Goal: Task Accomplishment & Management: Use online tool/utility

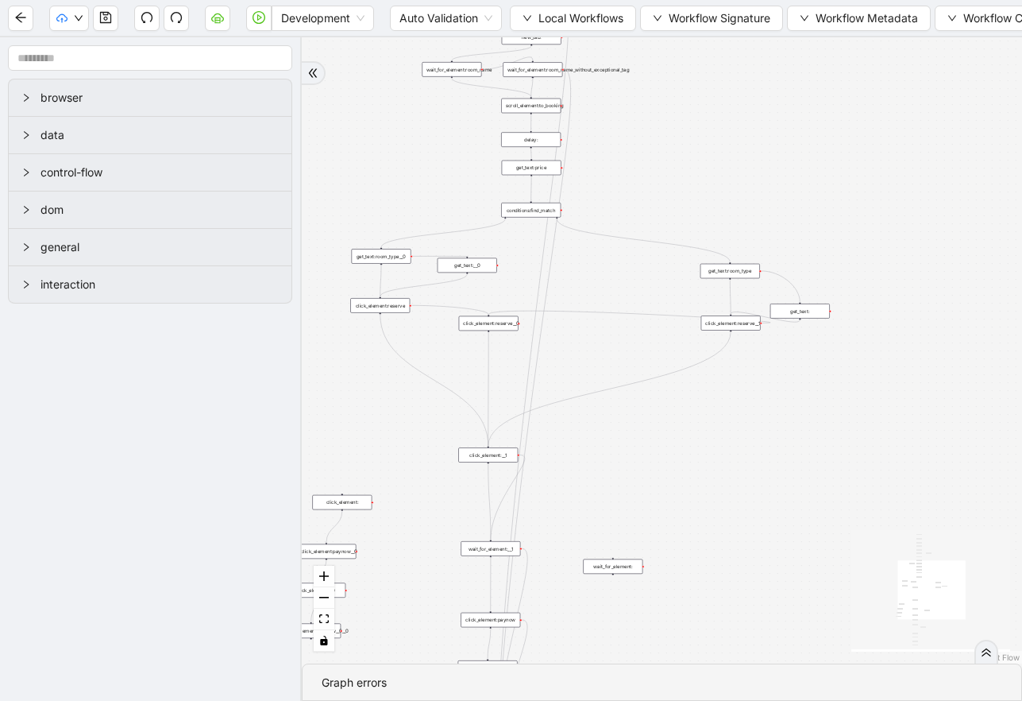
drag, startPoint x: 902, startPoint y: 265, endPoint x: 643, endPoint y: 427, distance: 306.2
click at [644, 427] on div "trigger get_attribute:booking get_text:total_price wait_for_element:booking new…" at bounding box center [662, 350] width 720 height 626
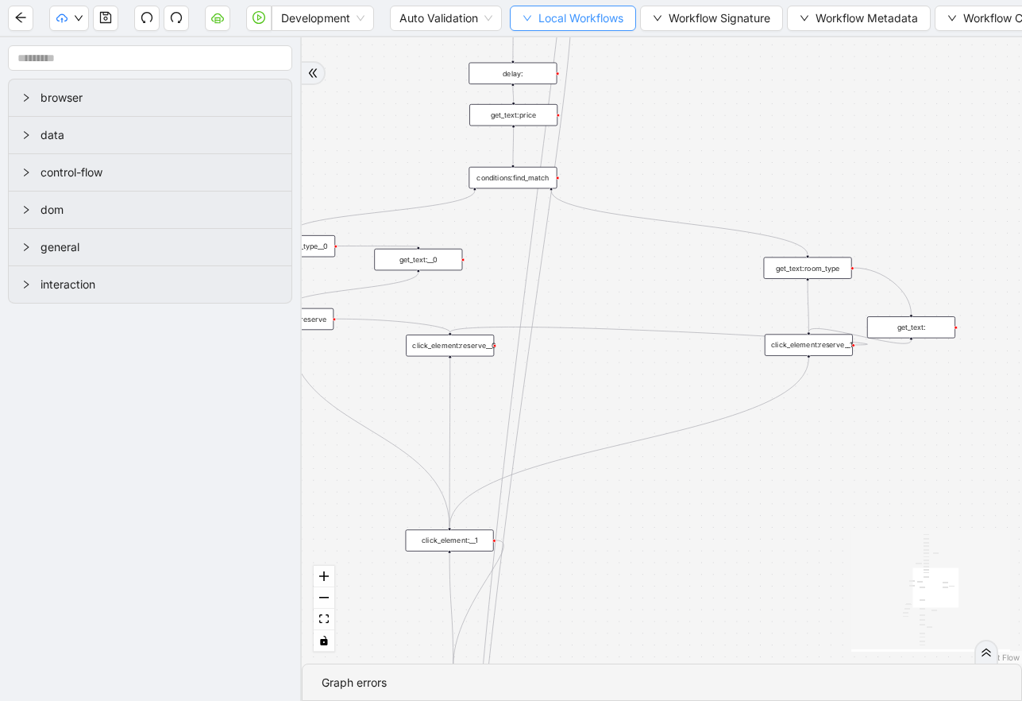
click at [537, 11] on button "Local Workflows" at bounding box center [573, 18] width 126 height 25
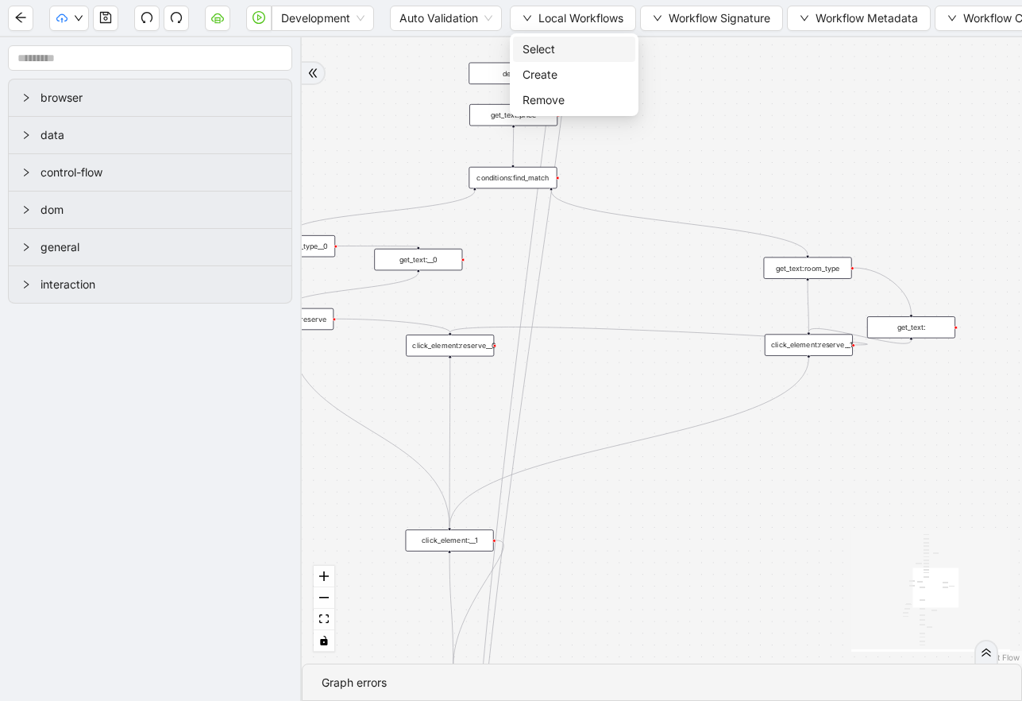
click at [531, 48] on span "Select" at bounding box center [574, 49] width 103 height 17
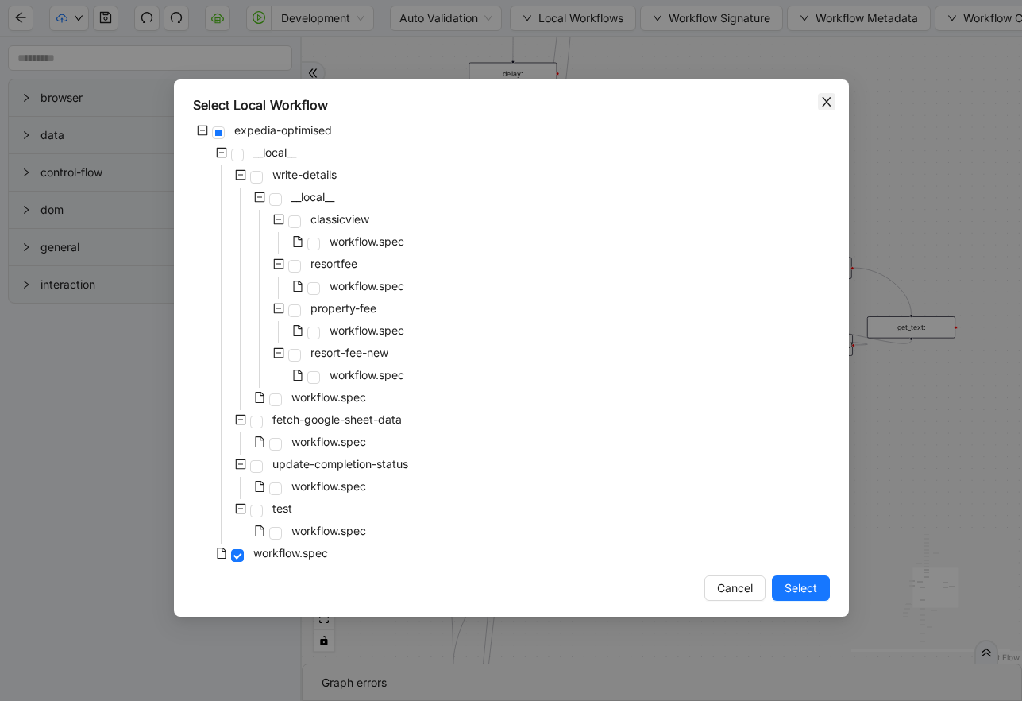
click at [821, 97] on icon "close" at bounding box center [827, 101] width 13 height 13
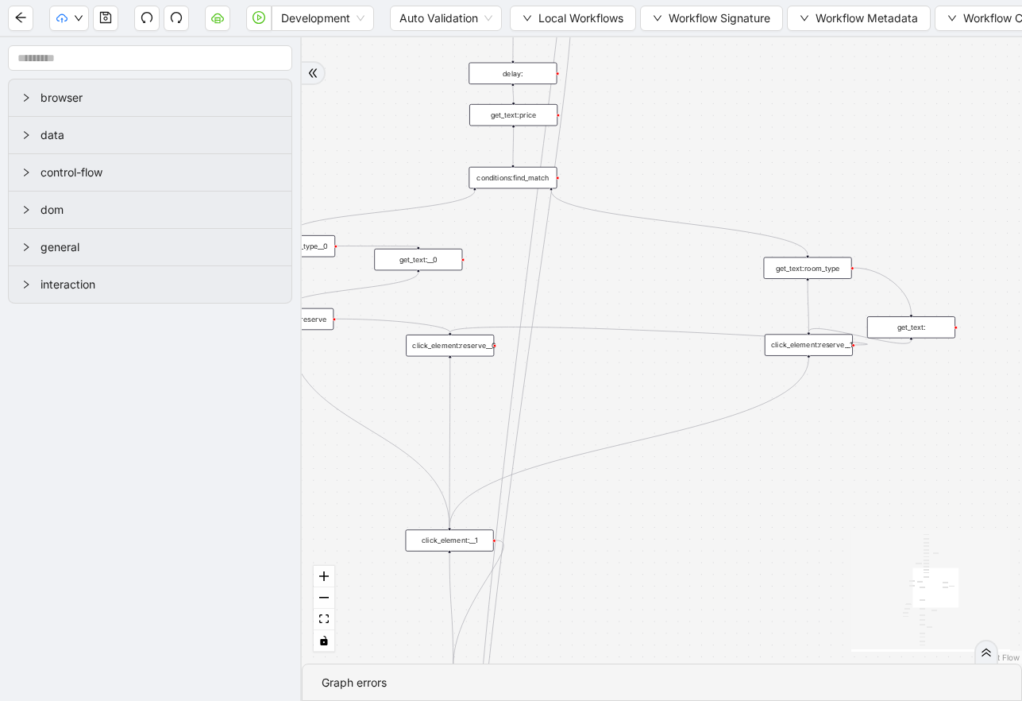
drag, startPoint x: 651, startPoint y: 218, endPoint x: 786, endPoint y: 141, distance: 156.2
click at [787, 141] on div "trigger get_attribute:booking get_text:total_price wait_for_element:booking new…" at bounding box center [662, 350] width 720 height 626
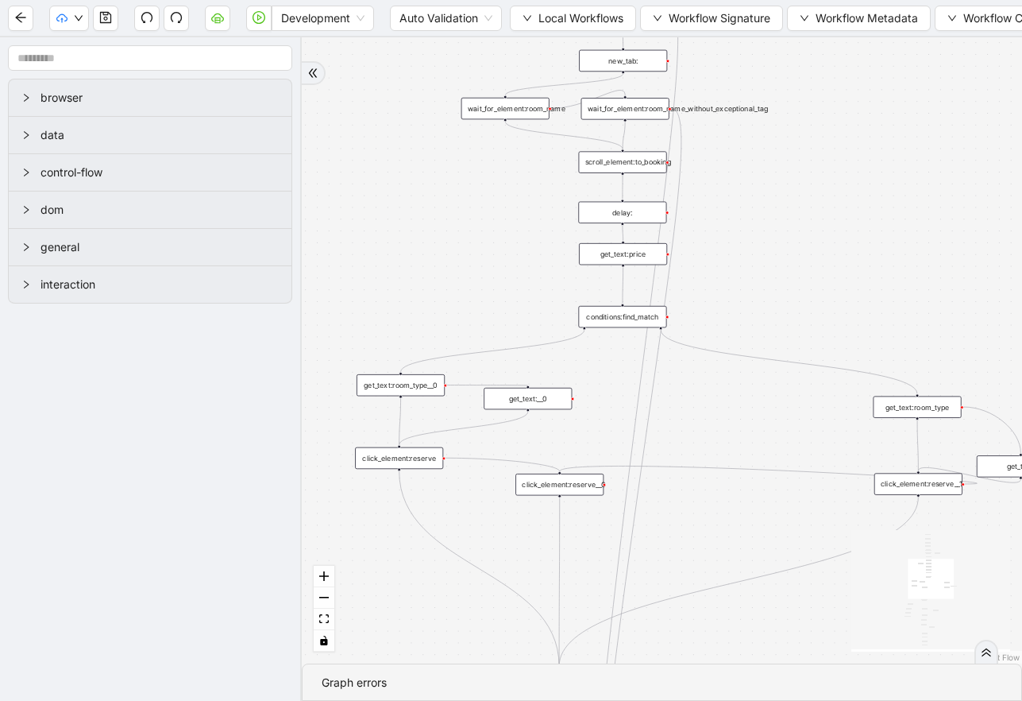
drag, startPoint x: 786, startPoint y: 141, endPoint x: 892, endPoint y: 296, distance: 186.8
click at [898, 301] on div "trigger get_attribute:booking get_text:total_price wait_for_element:booking new…" at bounding box center [662, 350] width 720 height 626
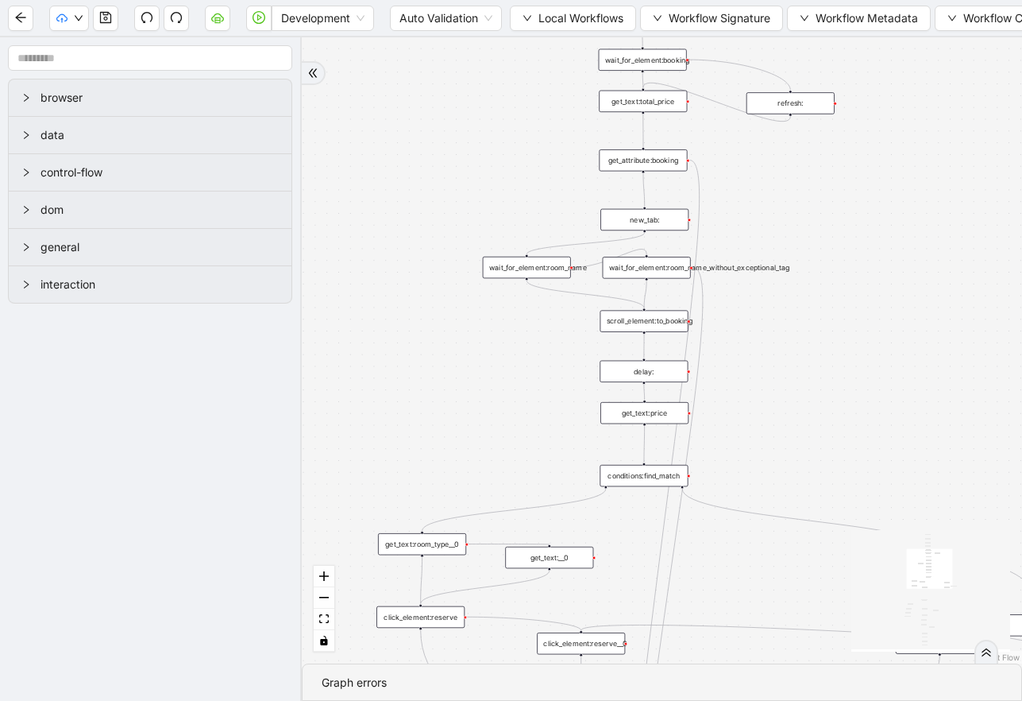
drag, startPoint x: 829, startPoint y: 223, endPoint x: 842, endPoint y: 358, distance: 135.6
click at [847, 362] on div "trigger get_attribute:booking get_text:total_price wait_for_element:booking new…" at bounding box center [662, 350] width 720 height 626
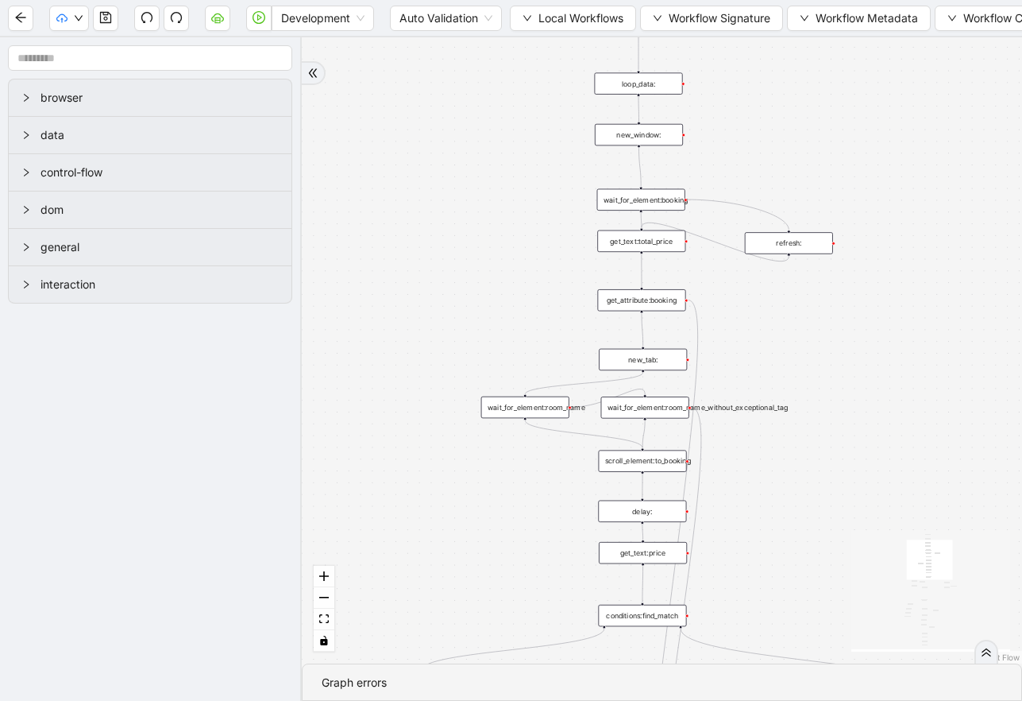
drag, startPoint x: 864, startPoint y: 227, endPoint x: 906, endPoint y: -50, distance: 280.4
click at [906, 0] on html "Development Auto Validation Local Workflows Workflow Signature Workflow Metadat…" at bounding box center [511, 350] width 1022 height 701
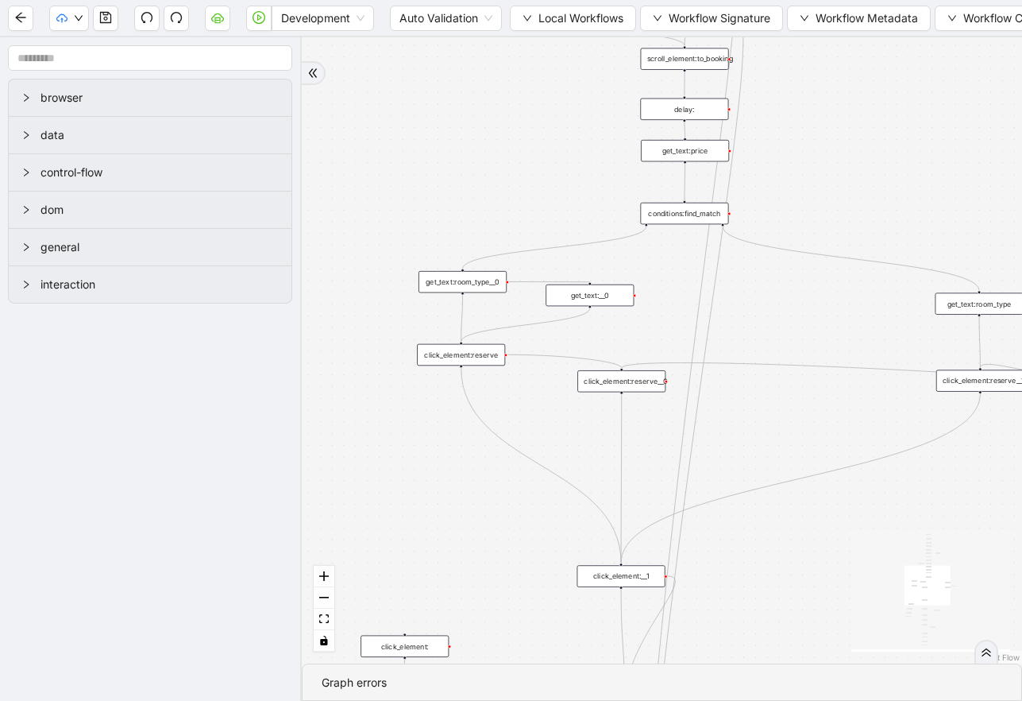
click at [866, 311] on div "trigger get_attribute:booking get_text:total_price wait_for_element:booking new…" at bounding box center [662, 350] width 720 height 626
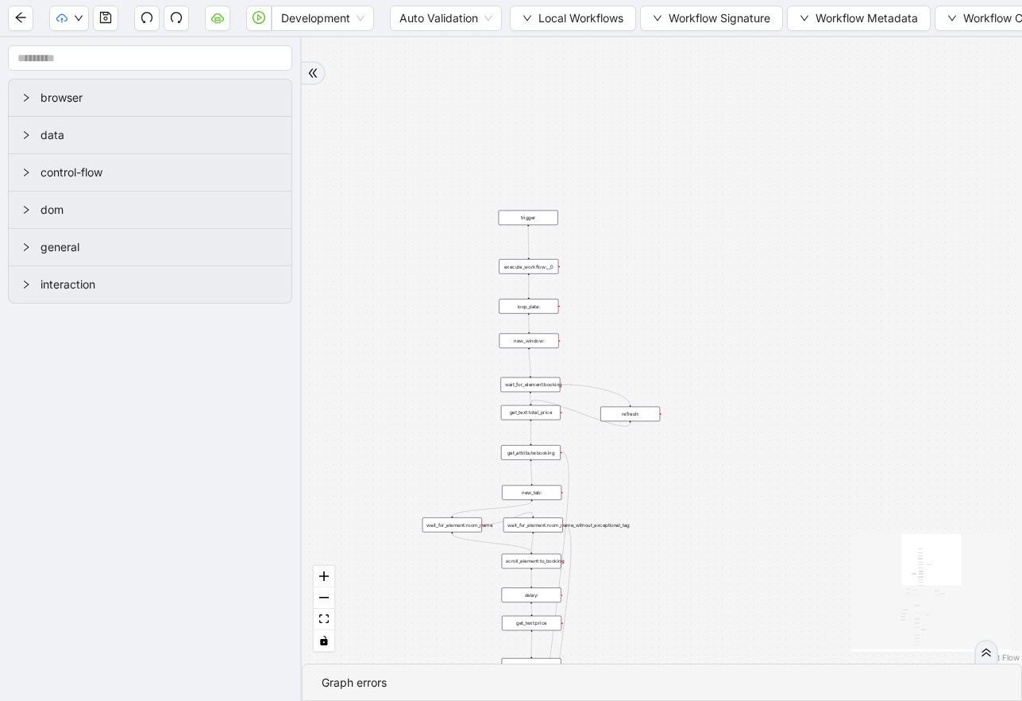
drag, startPoint x: 875, startPoint y: 126, endPoint x: 666, endPoint y: 575, distance: 495.8
click at [666, 575] on div "trigger get_attribute:booking get_text:total_price wait_for_element:booking new…" at bounding box center [662, 350] width 720 height 626
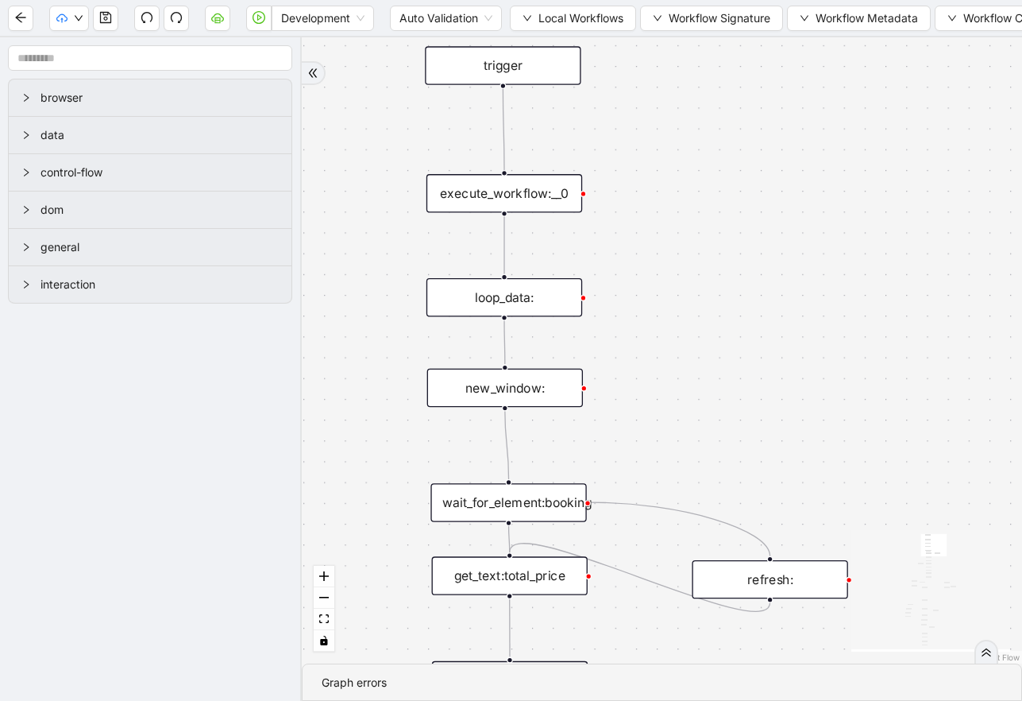
drag, startPoint x: 622, startPoint y: 213, endPoint x: 725, endPoint y: 364, distance: 182.9
click at [725, 370] on div "trigger get_attribute:booking get_text:total_price wait_for_element:booking new…" at bounding box center [662, 350] width 720 height 626
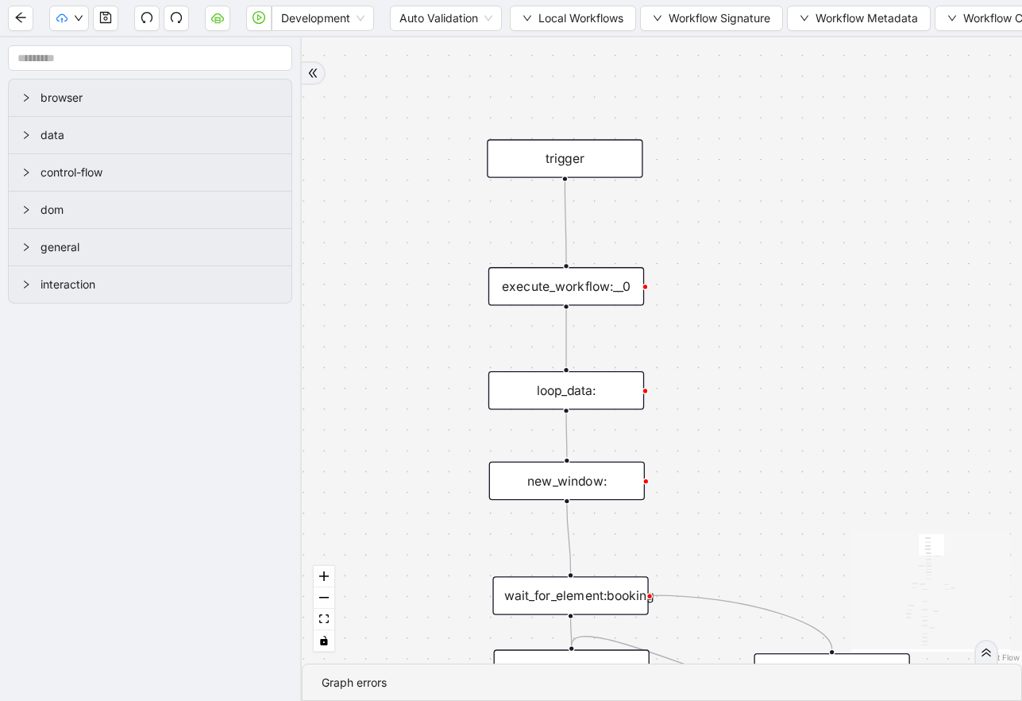
click at [597, 388] on div "loop_data:" at bounding box center [567, 390] width 156 height 38
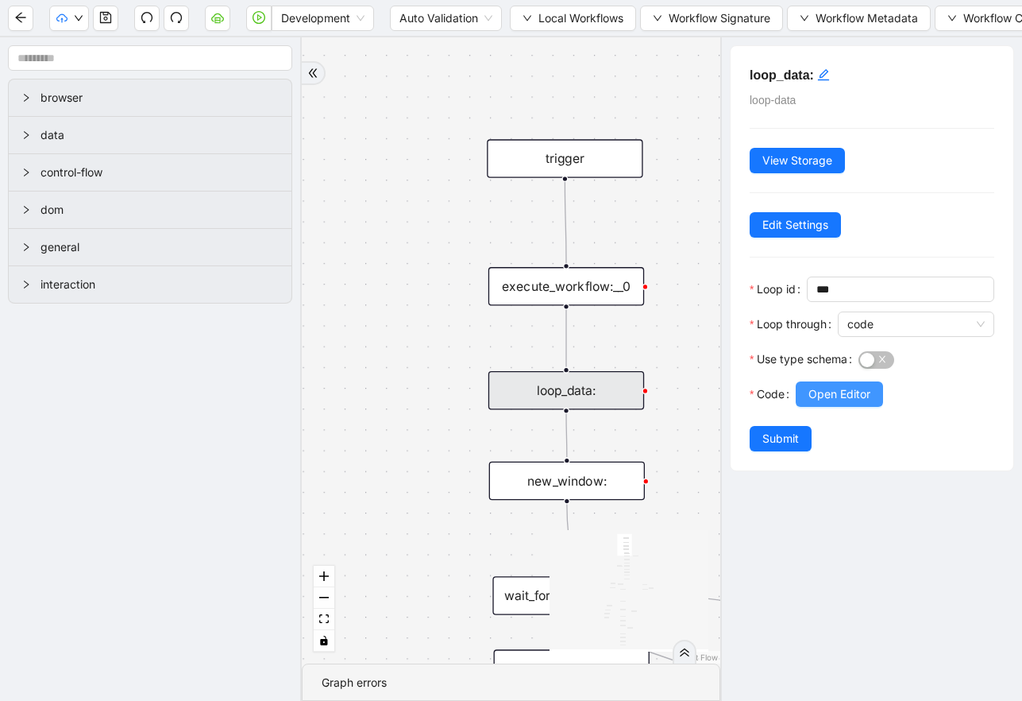
click at [835, 396] on span "Open Editor" at bounding box center [840, 393] width 62 height 17
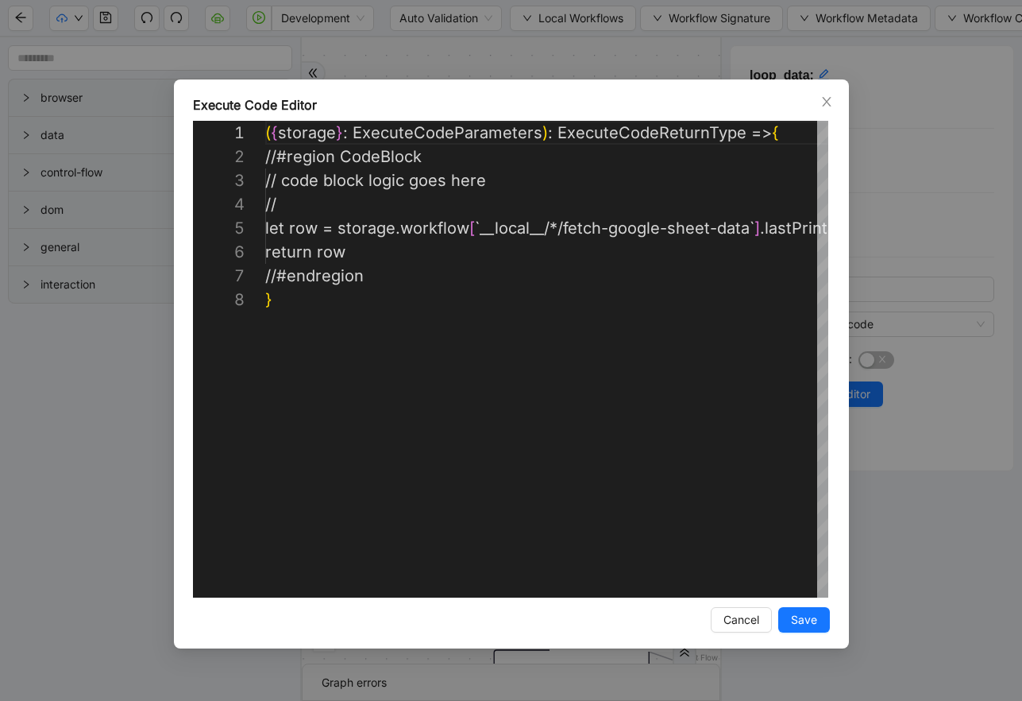
scroll to position [167, 0]
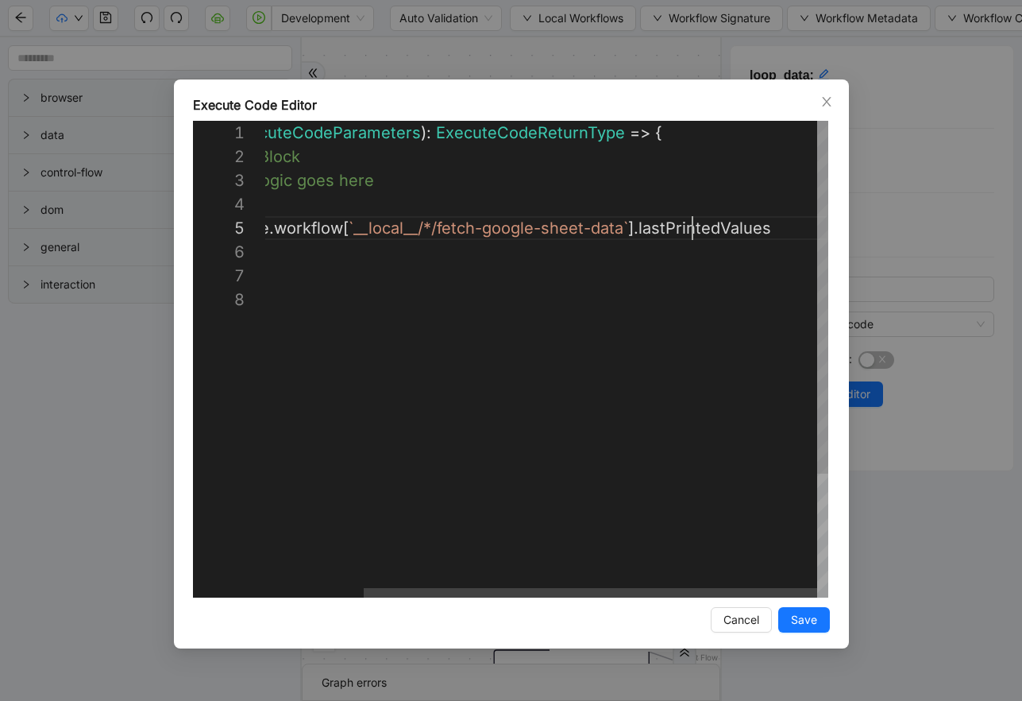
click at [690, 220] on div "({ storage }: ExecuteCodeParameters ): ExecuteCodeReturnType => { //#region Cod…" at bounding box center [486, 442] width 685 height 643
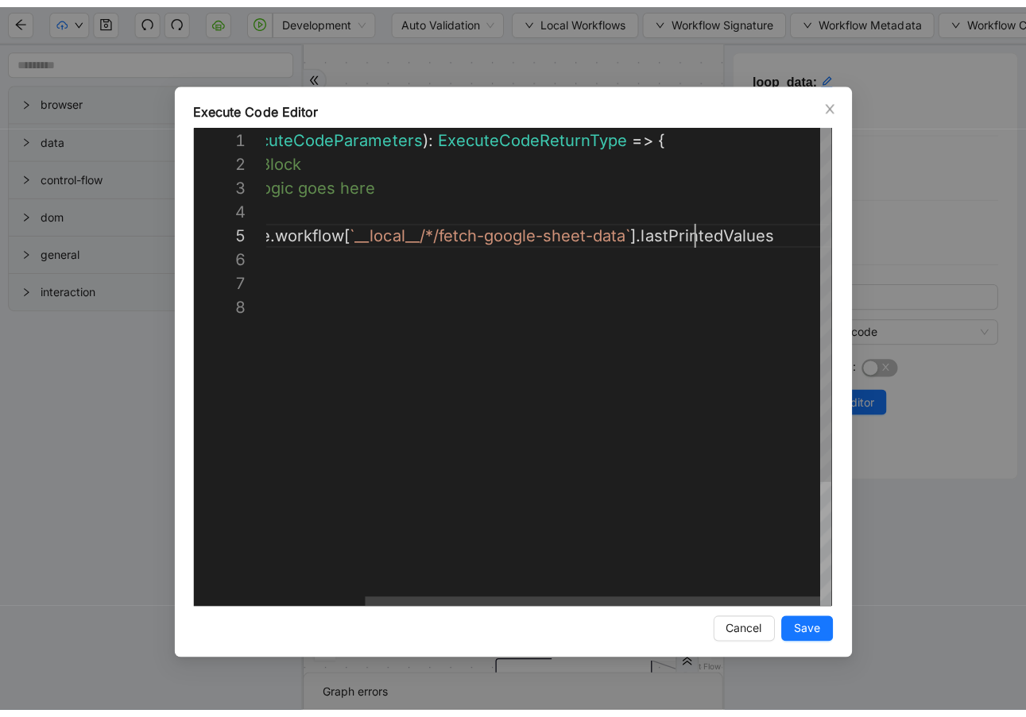
scroll to position [95, 636]
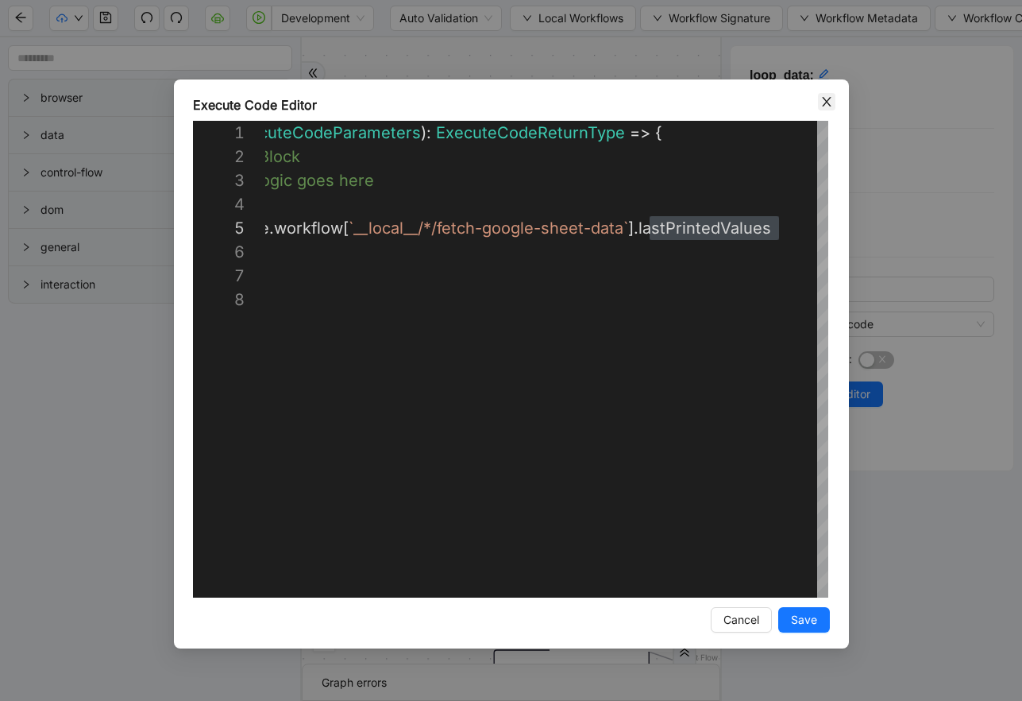
click at [829, 102] on icon "close" at bounding box center [827, 101] width 13 height 13
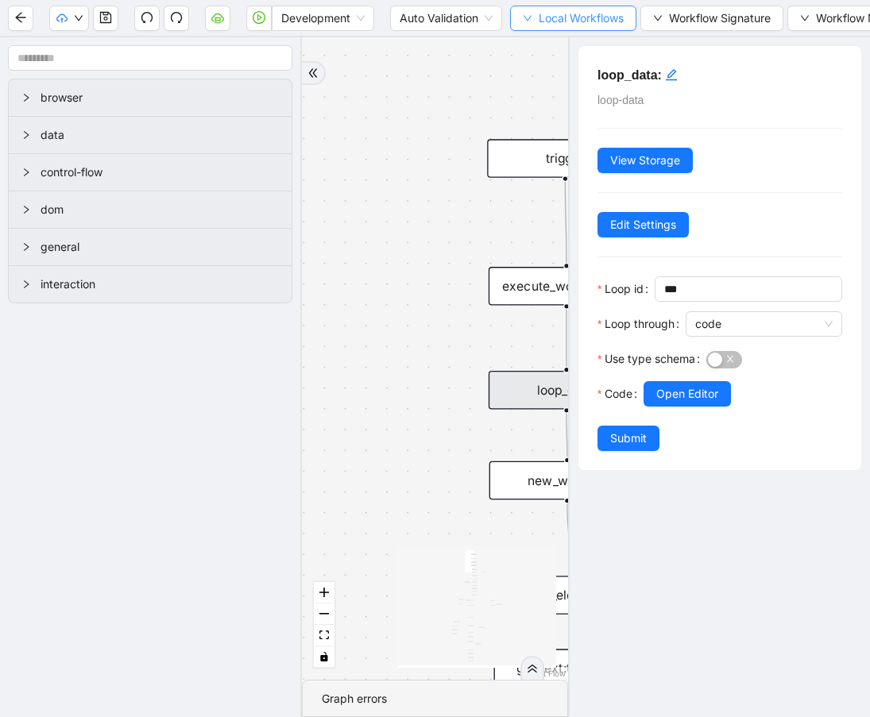
click at [550, 21] on span "Local Workflows" at bounding box center [581, 18] width 85 height 17
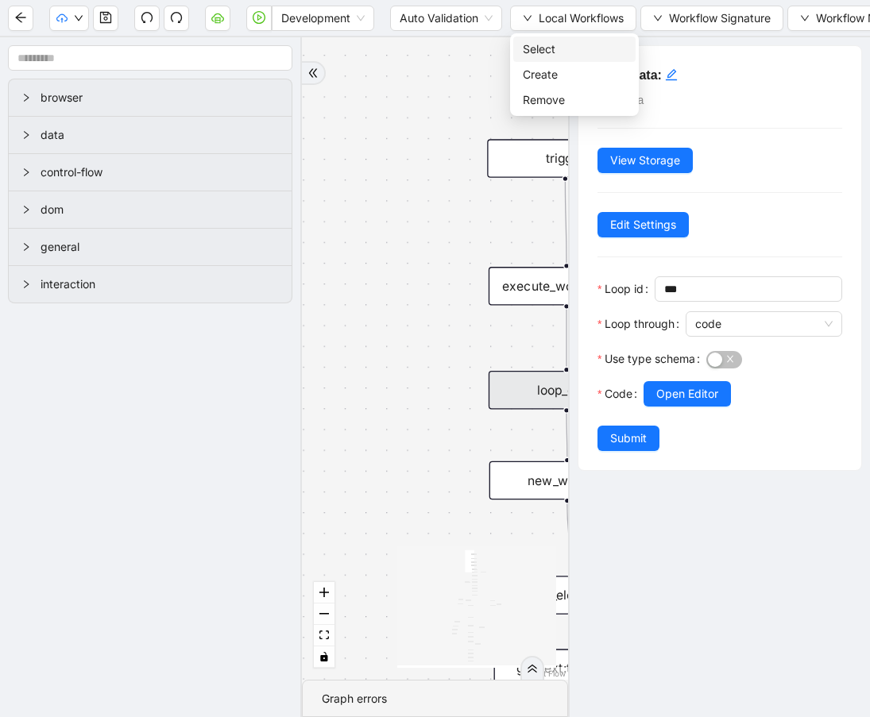
click at [547, 49] on span "Select" at bounding box center [574, 49] width 103 height 17
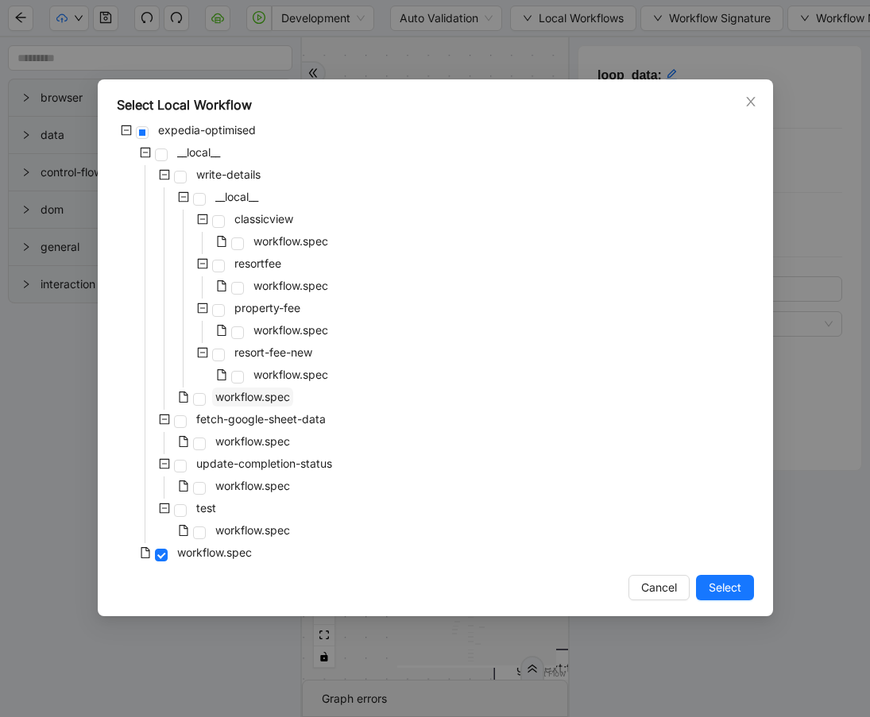
click at [239, 398] on span "workflow.spec" at bounding box center [252, 397] width 75 height 14
click at [713, 584] on span "Select" at bounding box center [725, 587] width 33 height 17
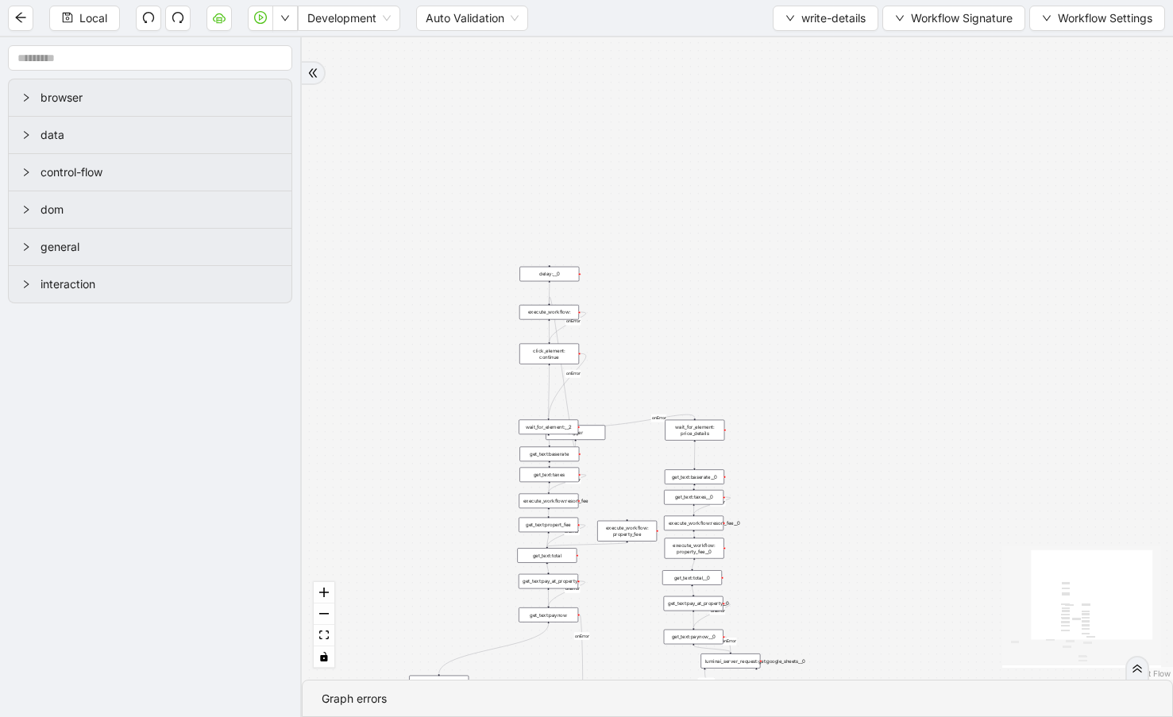
drag, startPoint x: 652, startPoint y: 293, endPoint x: 656, endPoint y: 173, distance: 120.0
click at [656, 173] on div "success success success success success onError onError onError onError onError…" at bounding box center [737, 358] width 871 height 643
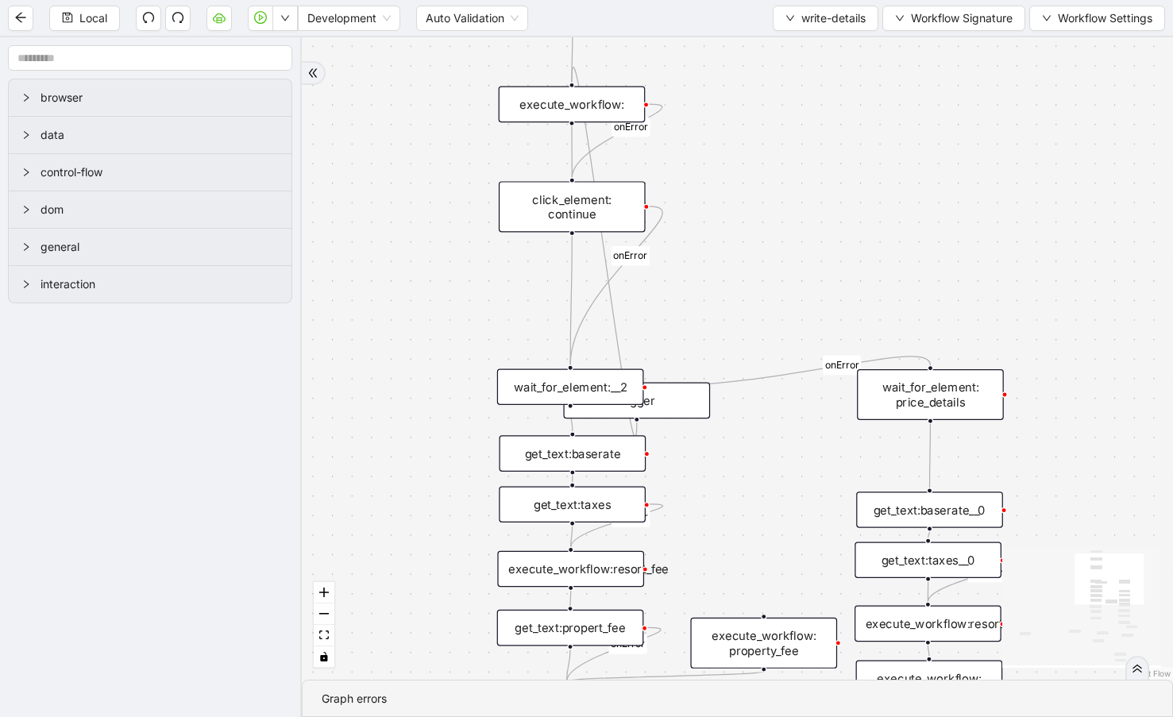
drag, startPoint x: 655, startPoint y: 312, endPoint x: 799, endPoint y: 245, distance: 158.8
click at [823, 222] on div "success success success success success onError onError onError onError onError…" at bounding box center [737, 358] width 871 height 643
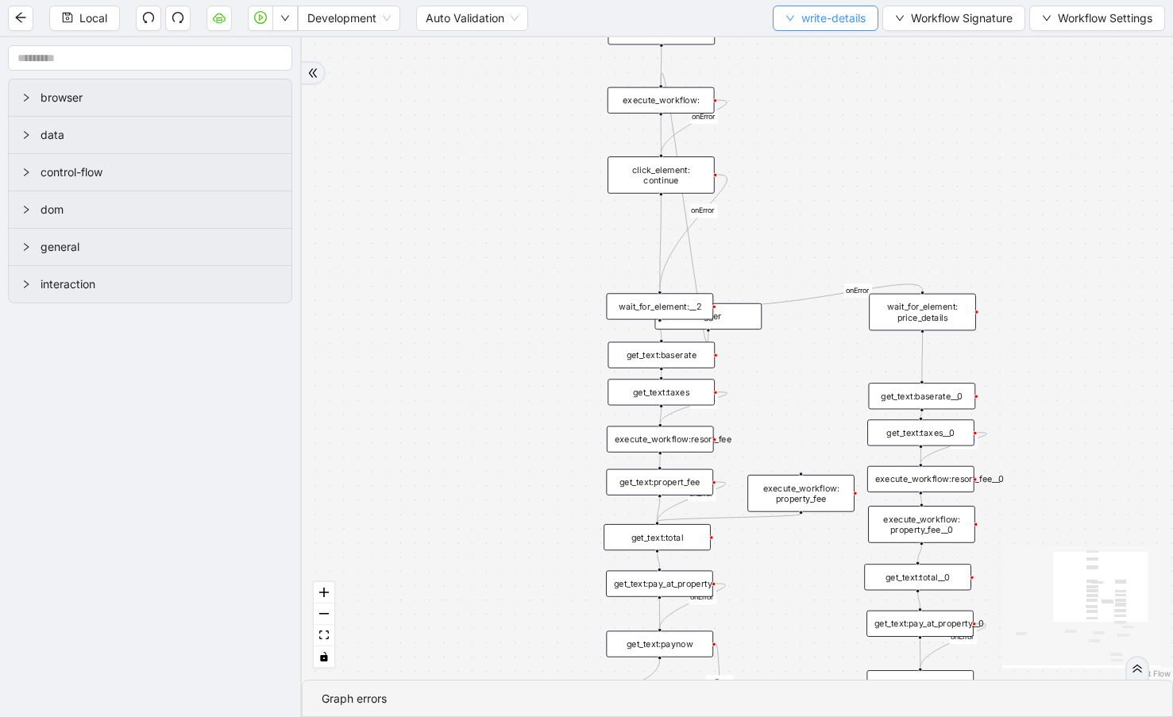
click at [789, 27] on button "write-details" at bounding box center [826, 18] width 106 height 25
click at [779, 56] on li "Select" at bounding box center [821, 49] width 101 height 25
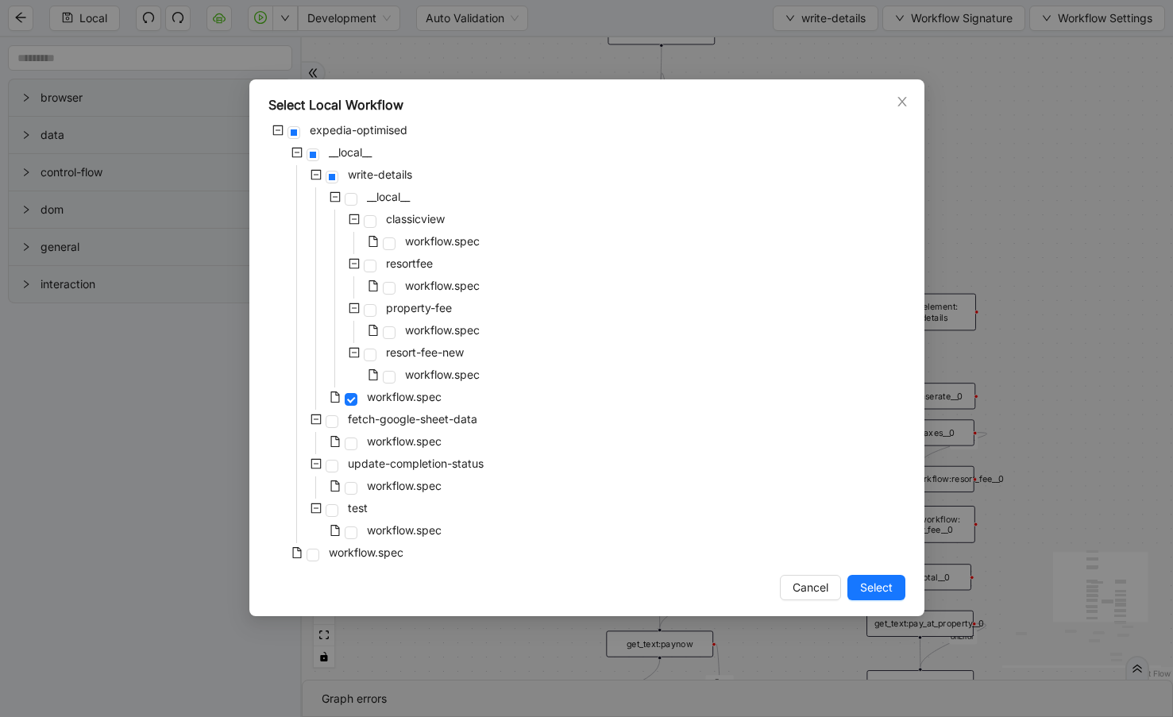
click at [317, 176] on icon "minus-square" at bounding box center [316, 174] width 11 height 11
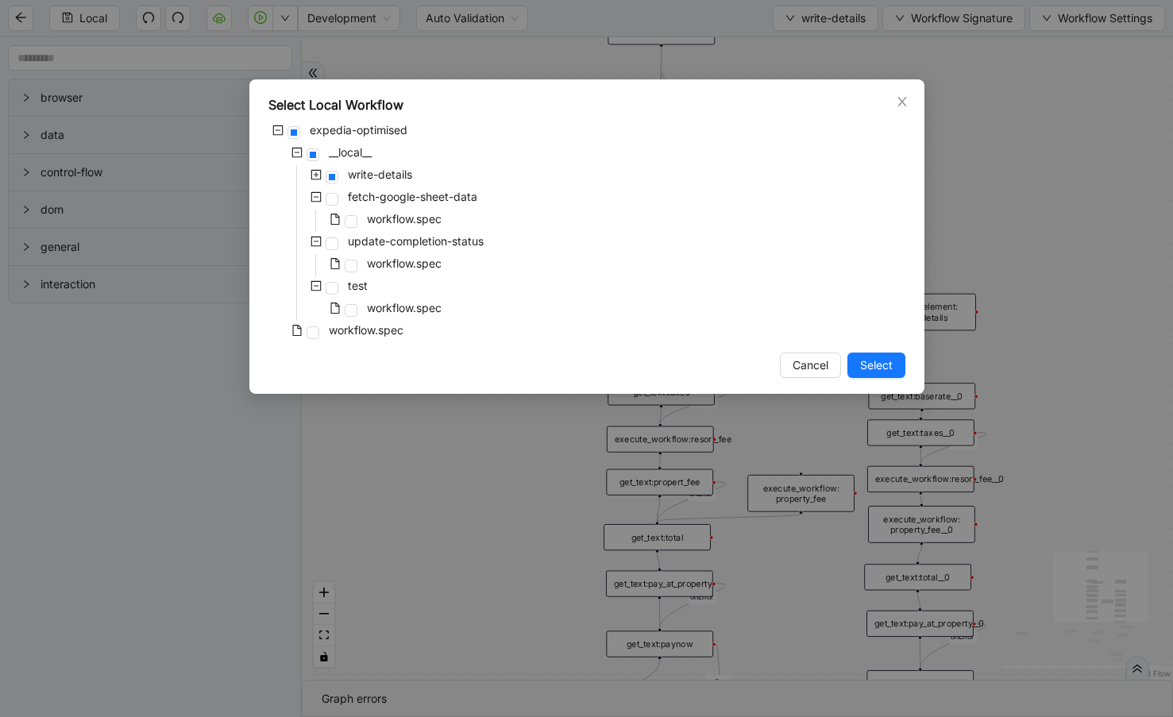
click at [315, 198] on icon "minus-square" at bounding box center [316, 196] width 11 height 11
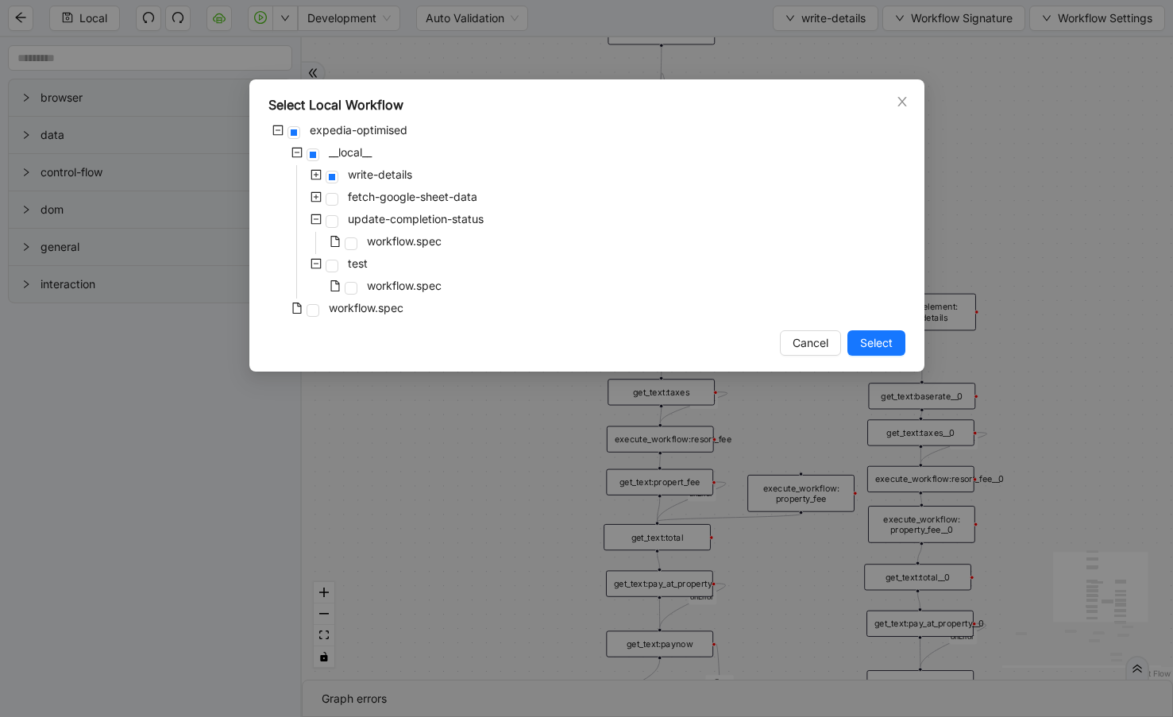
click at [313, 214] on icon "minus-square" at bounding box center [316, 219] width 10 height 10
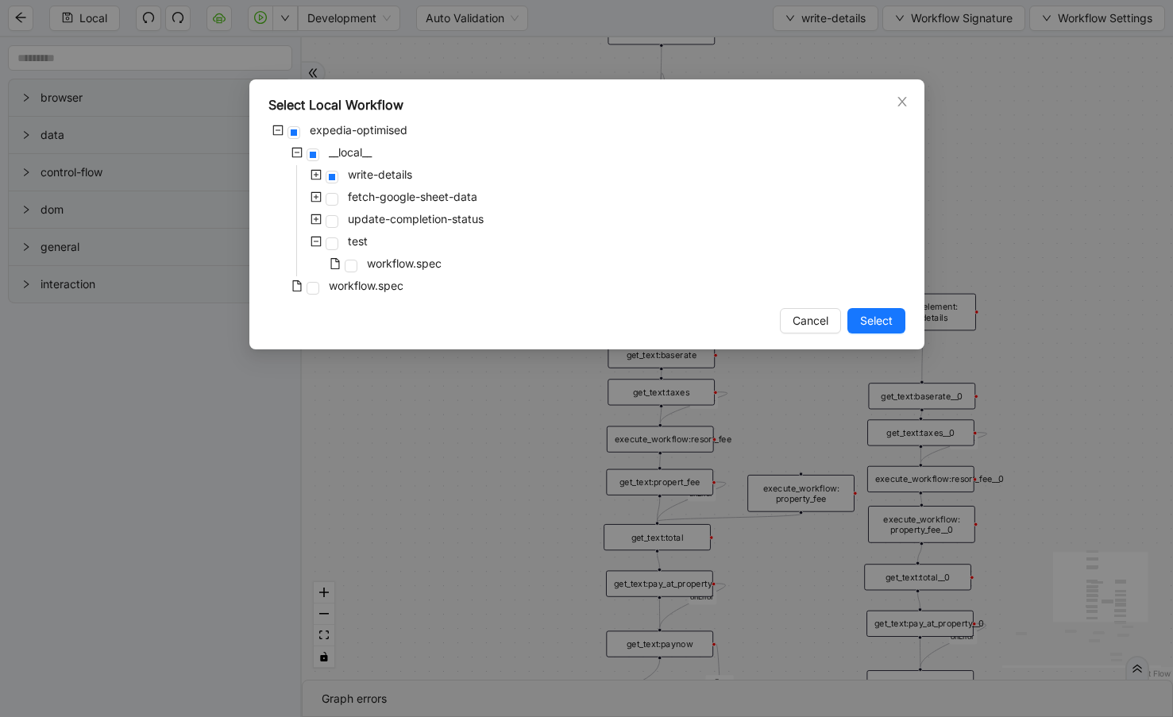
click at [313, 238] on icon "minus-square" at bounding box center [316, 241] width 11 height 11
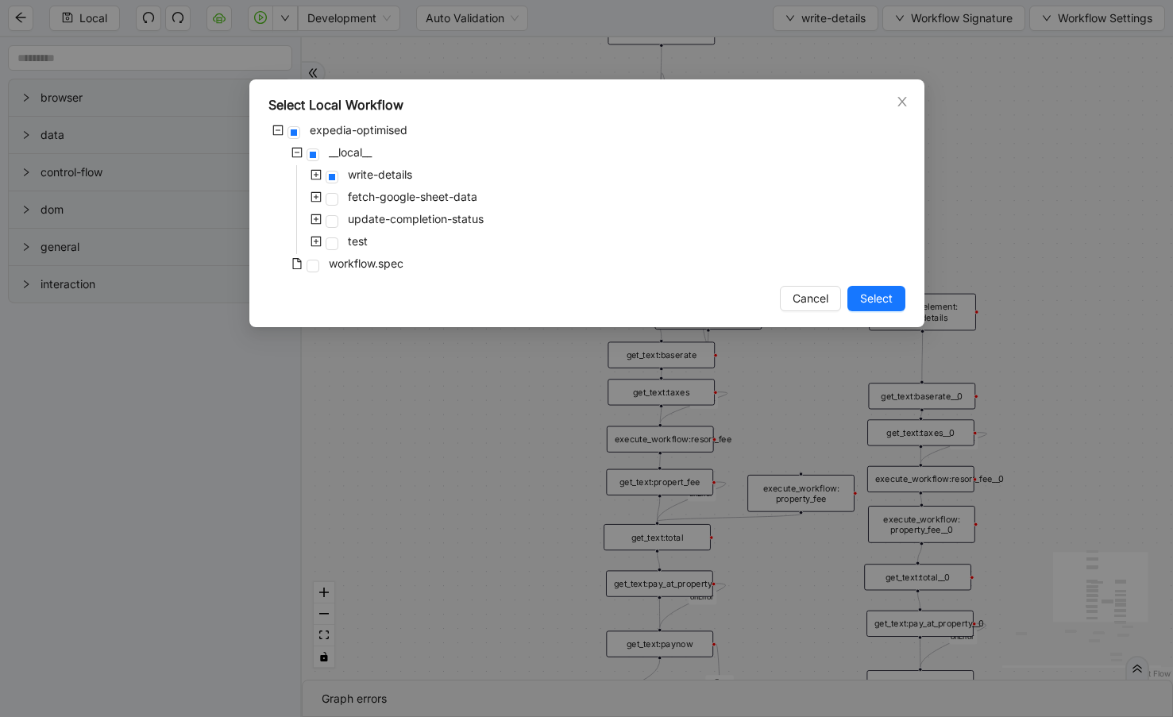
click at [315, 241] on icon "plus-square" at bounding box center [316, 241] width 11 height 11
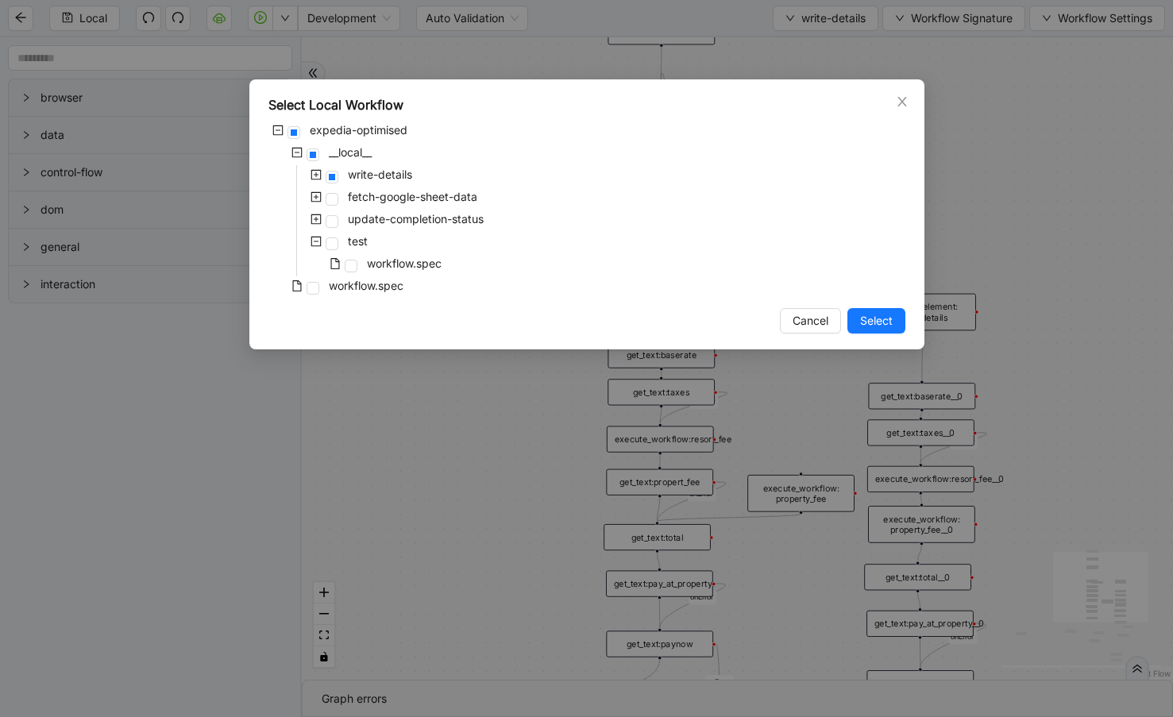
click at [315, 241] on icon "minus-square" at bounding box center [316, 241] width 11 height 11
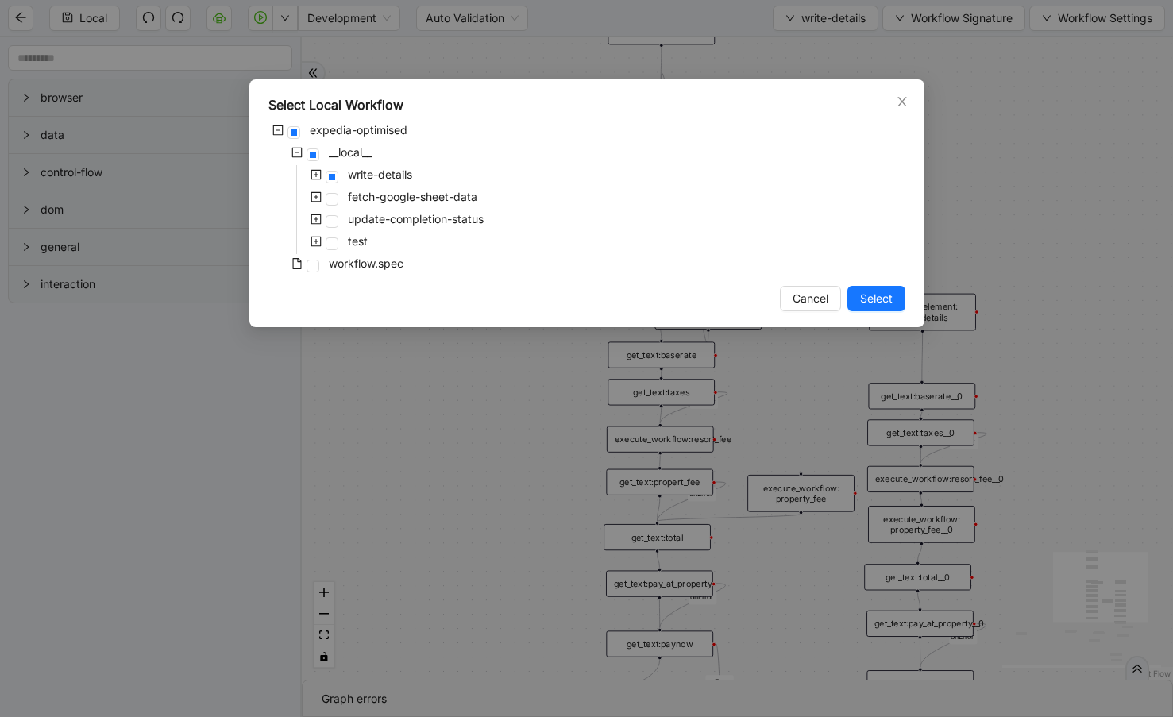
click at [298, 153] on icon "minus-square" at bounding box center [297, 153] width 5 height 1
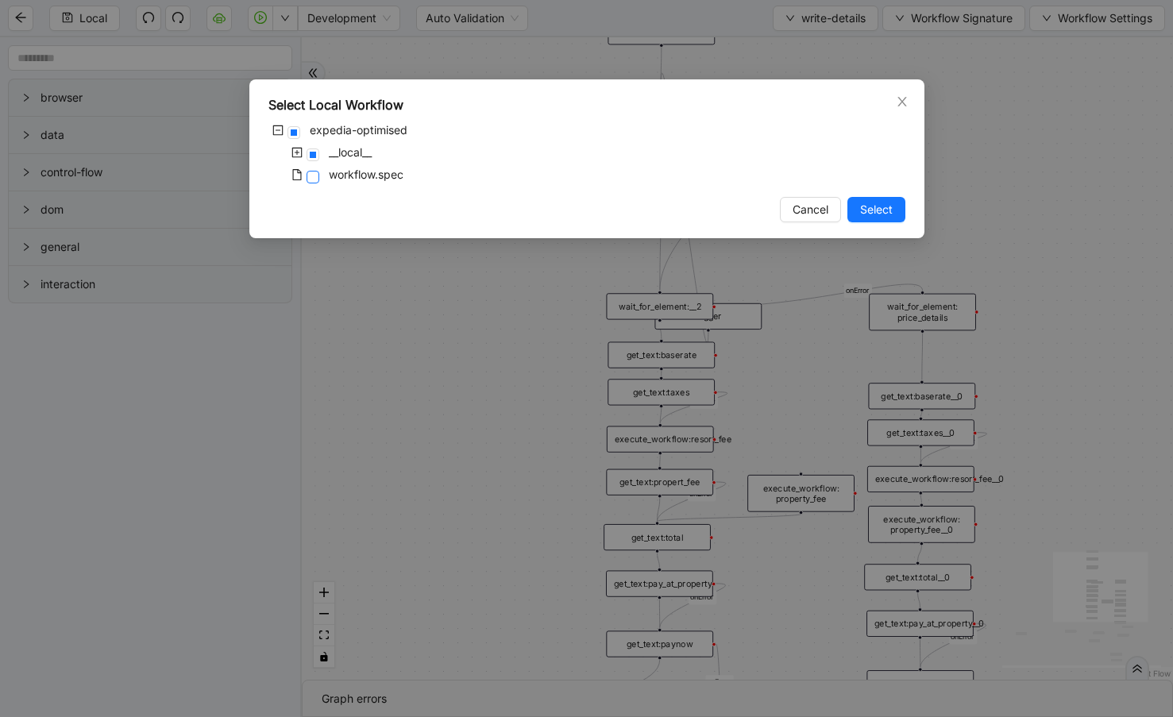
click at [311, 181] on span at bounding box center [313, 177] width 13 height 13
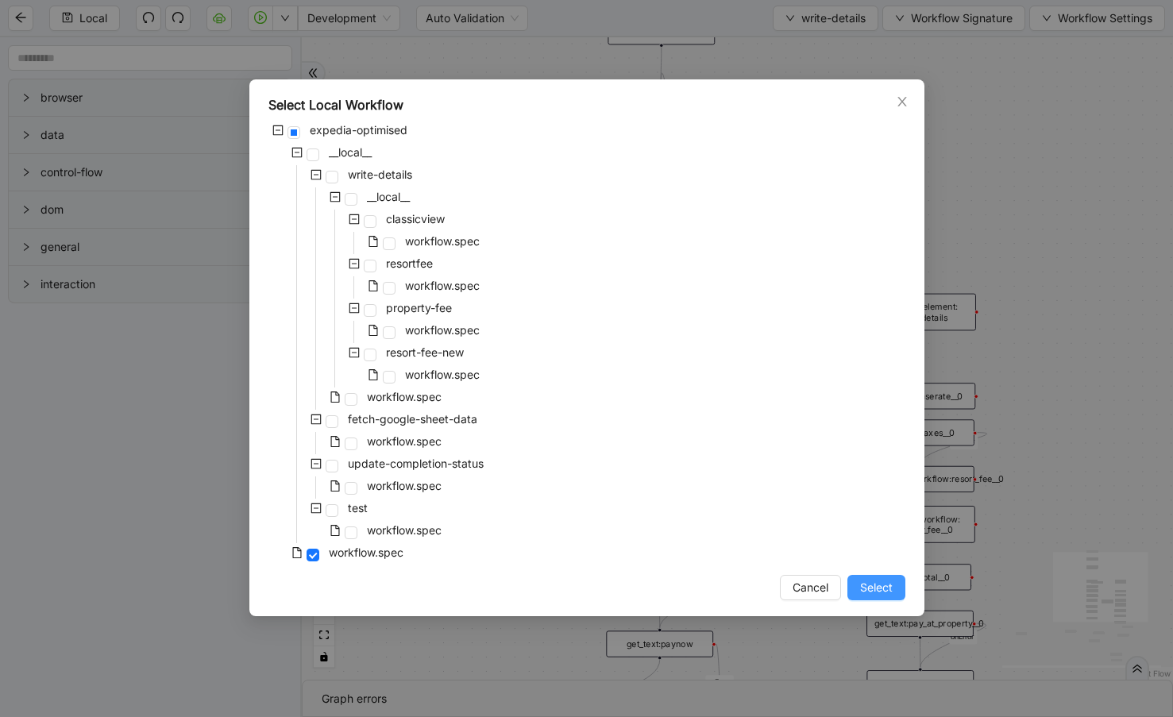
click at [874, 588] on span "Select" at bounding box center [876, 587] width 33 height 17
click at [899, 98] on div "success success success success success onError onError onError onError onError…" at bounding box center [737, 358] width 871 height 643
click at [868, 584] on div "success success success success success onError onError onError onError onError…" at bounding box center [737, 358] width 871 height 643
click at [872, 587] on div "success success success success success onError onError onError onError onError…" at bounding box center [737, 358] width 871 height 643
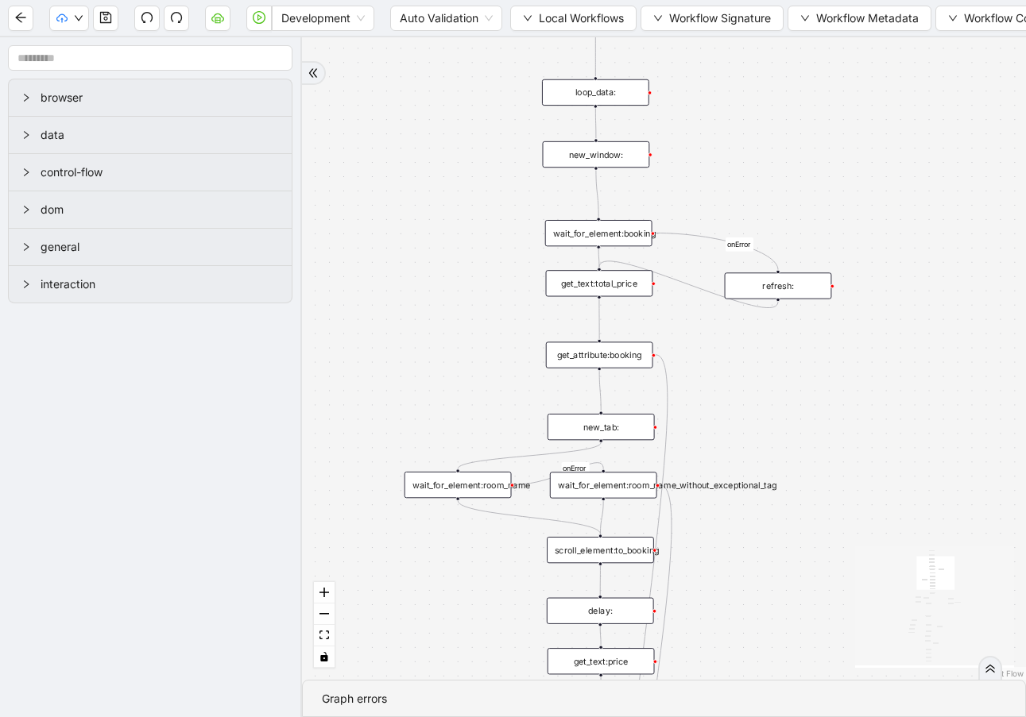
drag, startPoint x: 874, startPoint y: 303, endPoint x: 693, endPoint y: 120, distance: 257.3
click at [693, 122] on div "fallback first-box-match onError onError onError onError onError onError onErro…" at bounding box center [664, 358] width 724 height 643
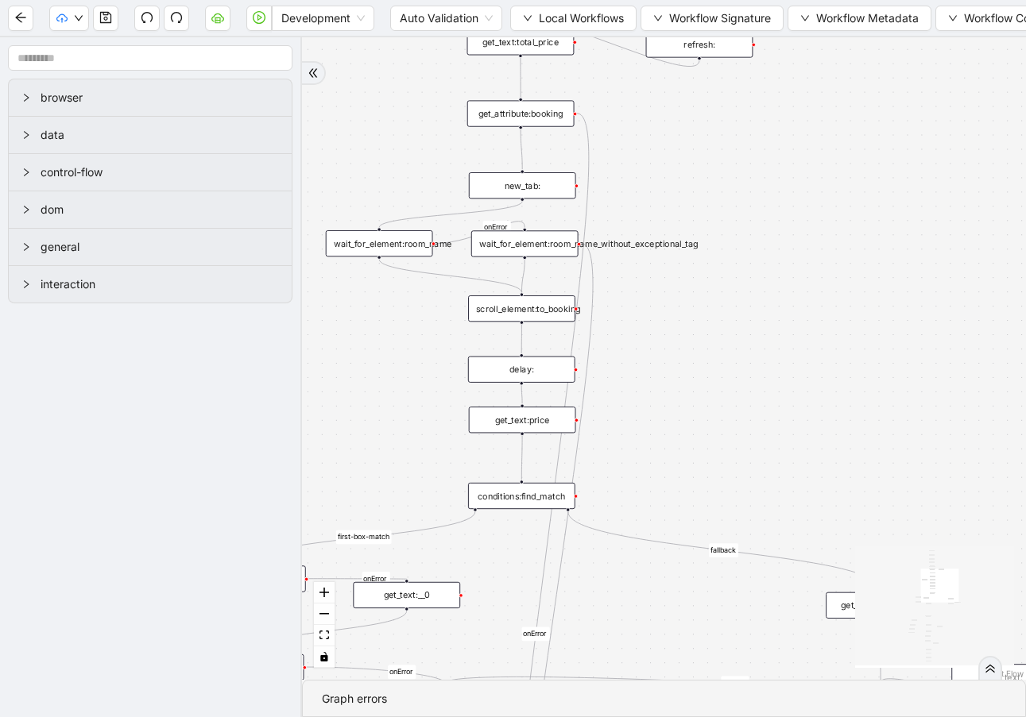
drag, startPoint x: 748, startPoint y: 375, endPoint x: 748, endPoint y: 232, distance: 143.0
click at [748, 232] on div "fallback first-box-match onError onError onError onError onError onError onErro…" at bounding box center [664, 358] width 724 height 643
drag, startPoint x: 769, startPoint y: 339, endPoint x: 786, endPoint y: 172, distance: 168.4
click at [799, 182] on div "fallback first-box-match onError onError onError onError onError onError onErro…" at bounding box center [664, 358] width 724 height 643
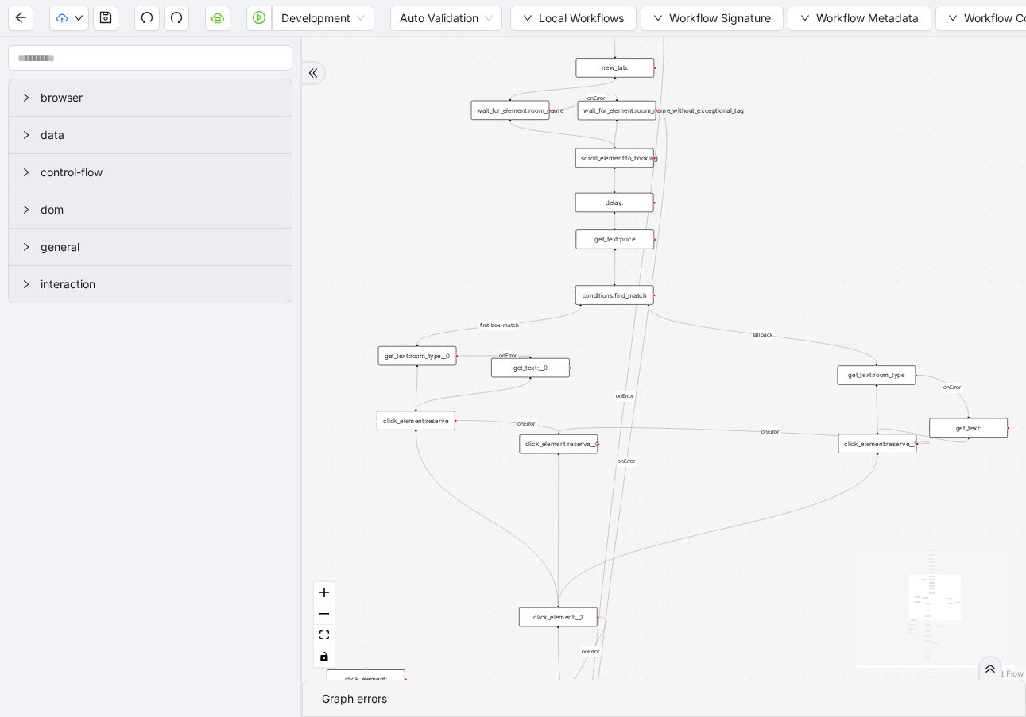
click at [786, 172] on div "fallback first-box-match onError onError onError onError onError onError onErro…" at bounding box center [664, 358] width 724 height 643
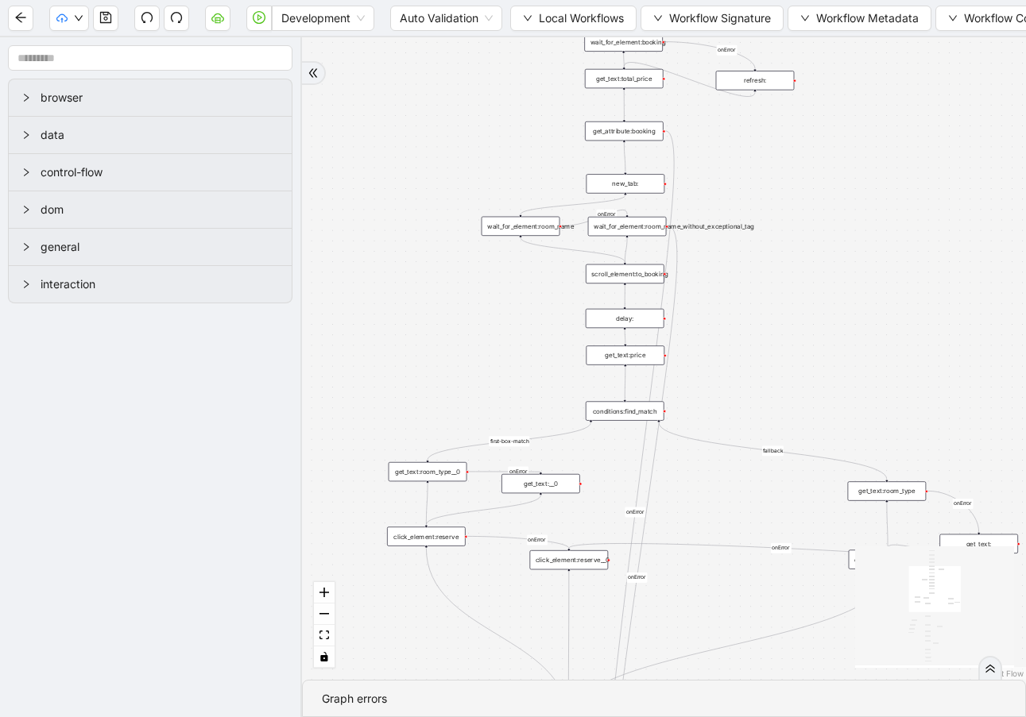
drag, startPoint x: 791, startPoint y: 164, endPoint x: 808, endPoint y: 335, distance: 172.4
click at [808, 335] on div "fallback first-box-match onError onError onError onError onError onError onErro…" at bounding box center [664, 358] width 724 height 643
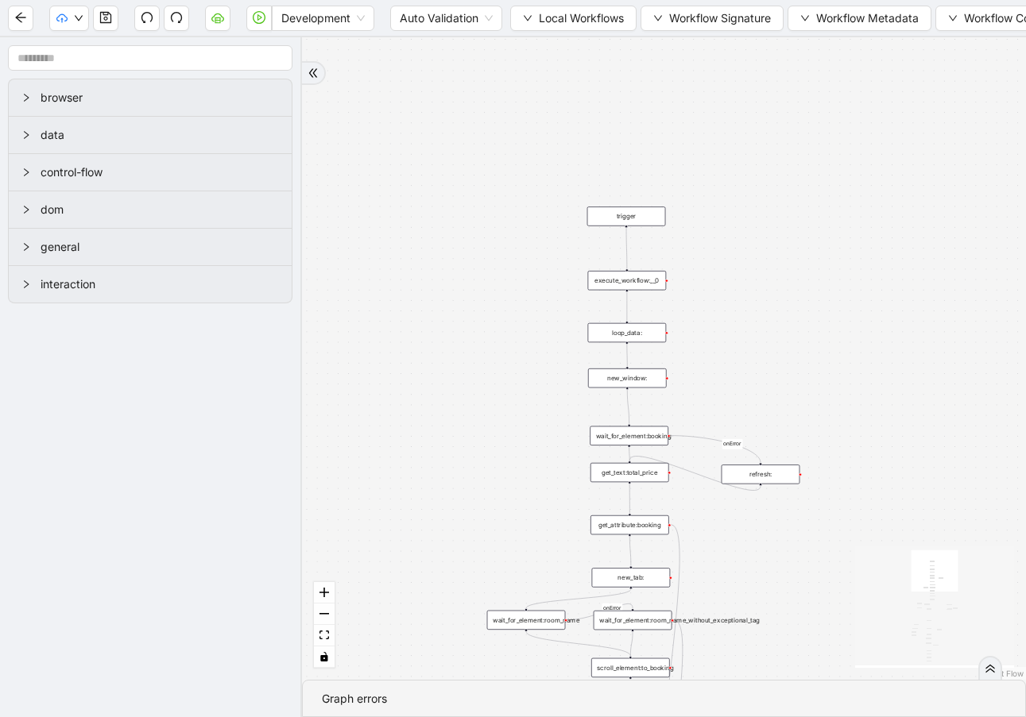
drag, startPoint x: 904, startPoint y: 99, endPoint x: 903, endPoint y: 428, distance: 329.7
click at [903, 435] on div "fallback first-box-match onError onError onError onError onError onError onErro…" at bounding box center [664, 358] width 724 height 643
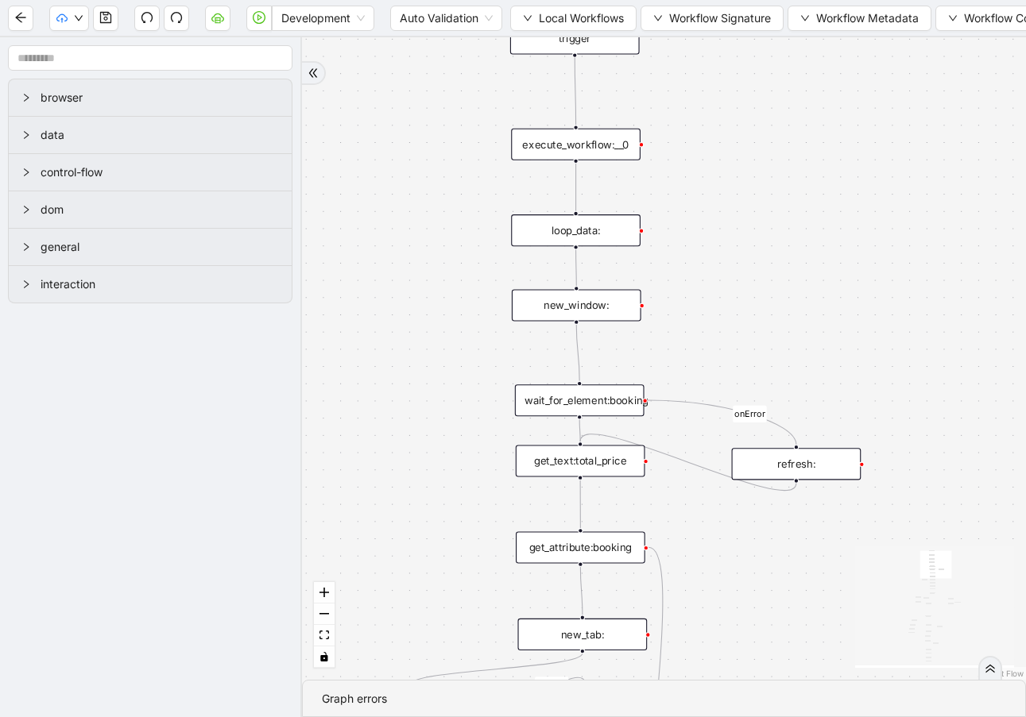
drag, startPoint x: 771, startPoint y: 308, endPoint x: 860, endPoint y: 108, distance: 218.7
click at [860, 108] on div "fallback first-box-match onError onError onError onError onError onError onErro…" at bounding box center [664, 358] width 724 height 643
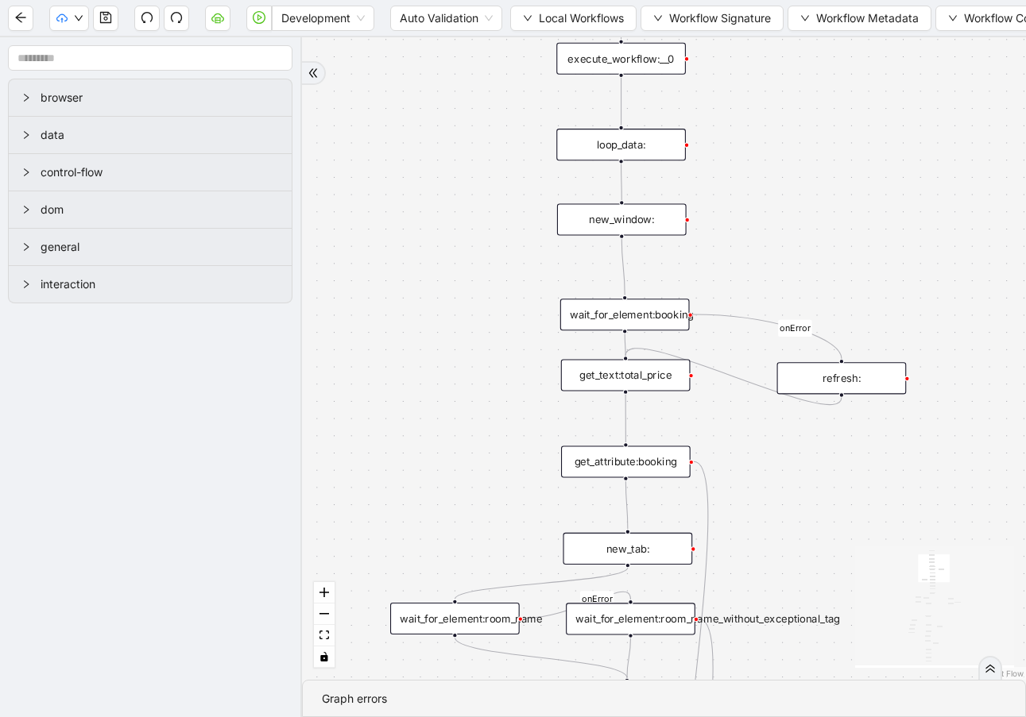
click at [628, 142] on div "loop_data:" at bounding box center [620, 145] width 129 height 32
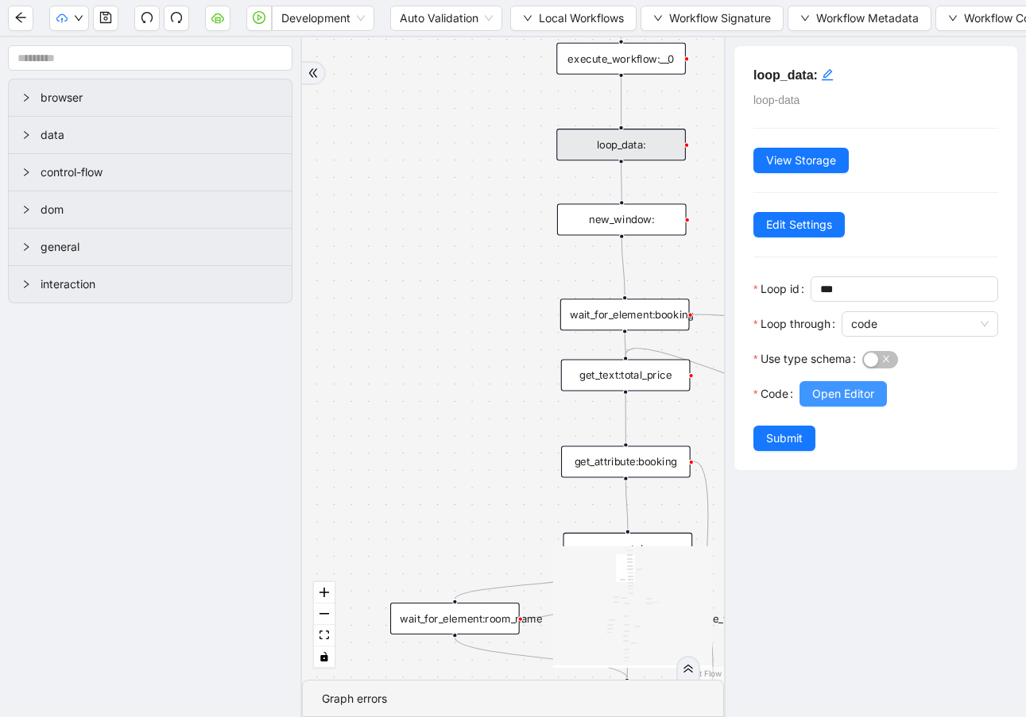
click at [840, 398] on span "Open Editor" at bounding box center [843, 393] width 62 height 17
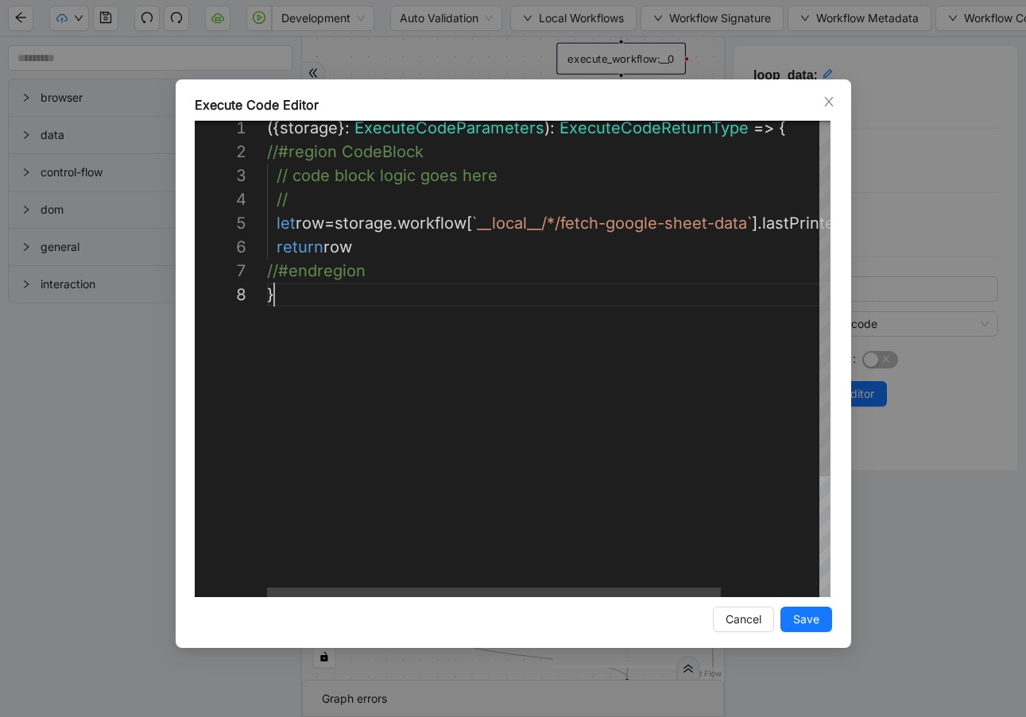
scroll to position [167, 7]
click at [420, 328] on div "({ storage }: ExecuteCodeParameters ): ExecuteCodeReturnType => { //#region Cod…" at bounding box center [609, 437] width 685 height 643
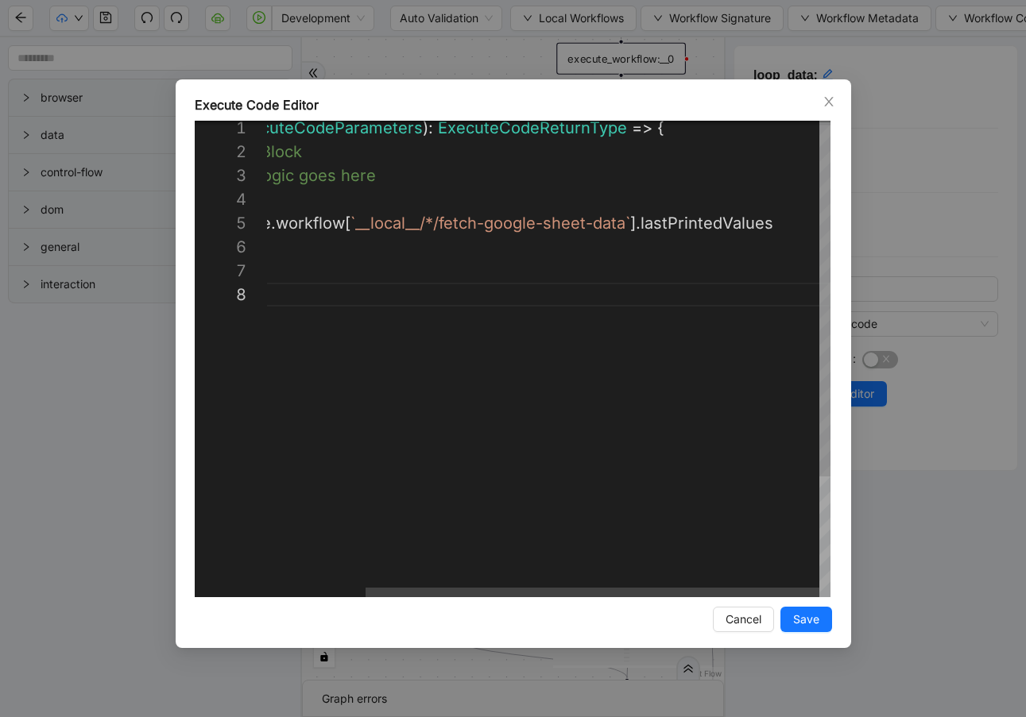
scroll to position [95, 636]
click at [802, 227] on div "({ storage }: ExecuteCodeParameters ): ExecuteCodeReturnType => { //#region Cod…" at bounding box center [487, 437] width 685 height 643
click at [550, 258] on div "({ storage }: ExecuteCodeParameters ): ExecuteCodeReturnType => { //#region Cod…" at bounding box center [487, 437] width 685 height 643
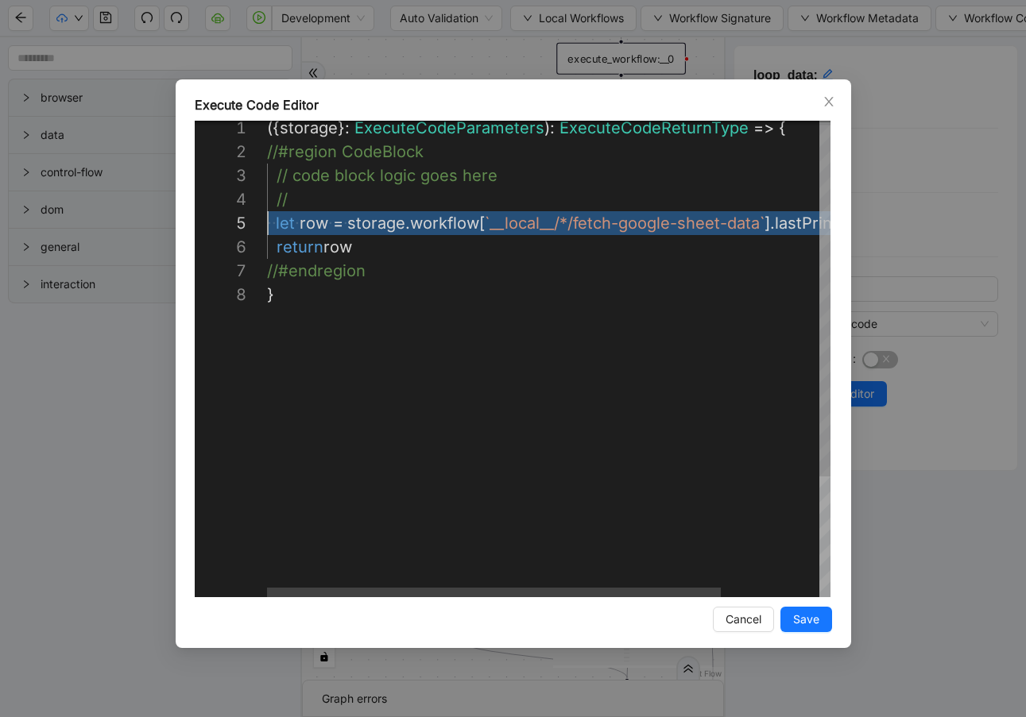
drag, startPoint x: 782, startPoint y: 216, endPoint x: 190, endPoint y: 227, distance: 592.7
click at [831, 105] on icon "close" at bounding box center [828, 102] width 9 height 10
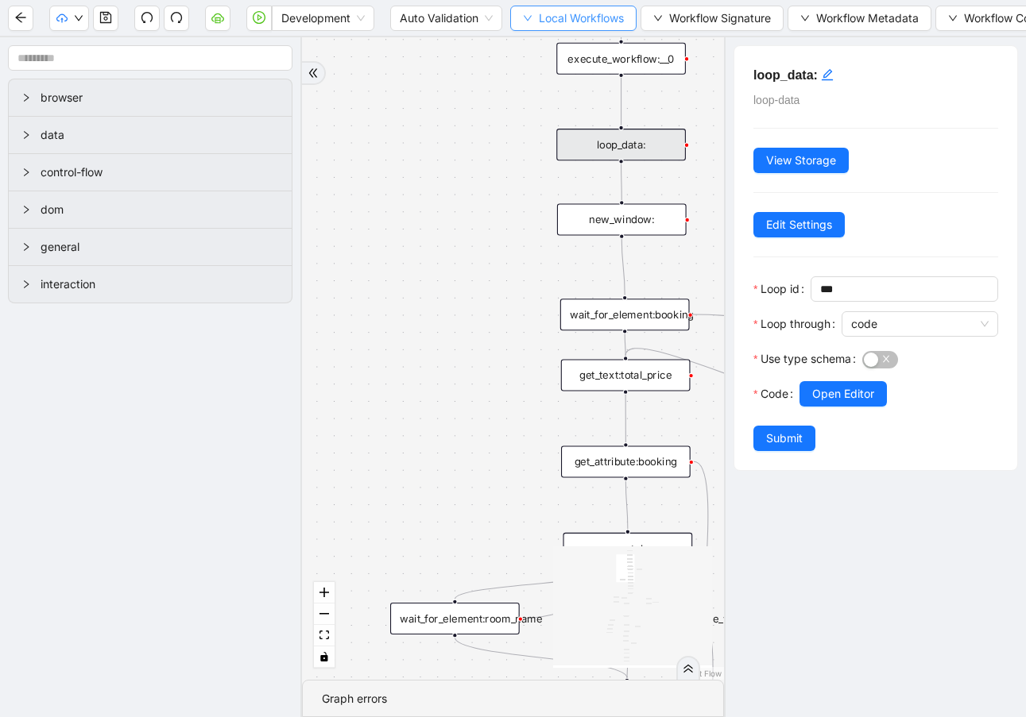
click at [516, 26] on button "Local Workflows" at bounding box center [573, 18] width 126 height 25
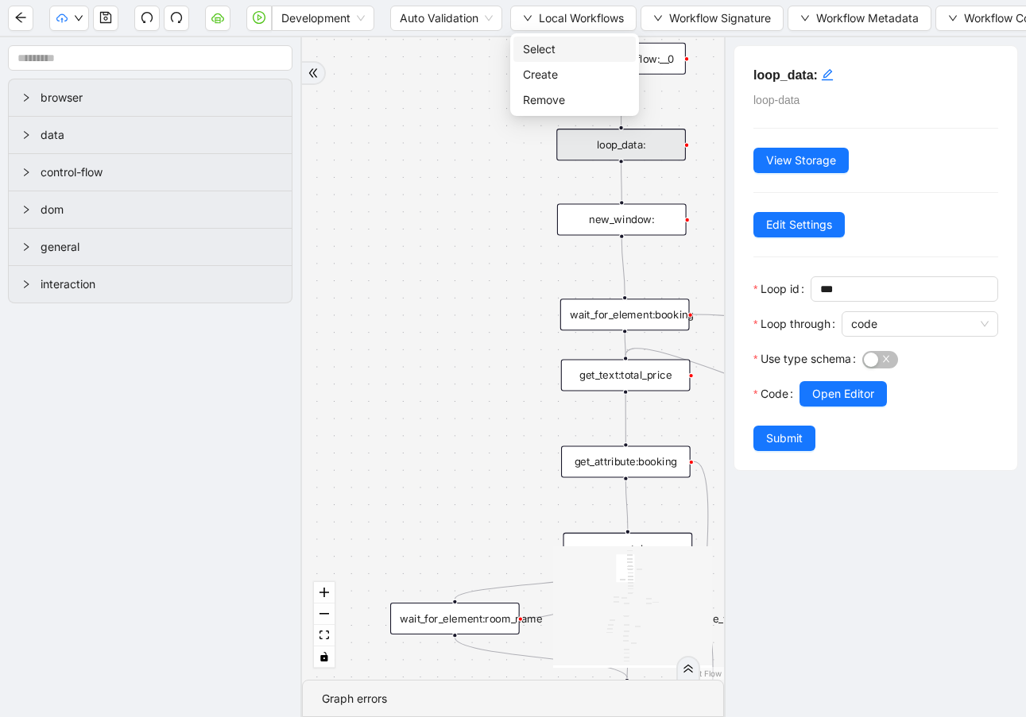
click at [520, 57] on li "Select" at bounding box center [574, 49] width 122 height 25
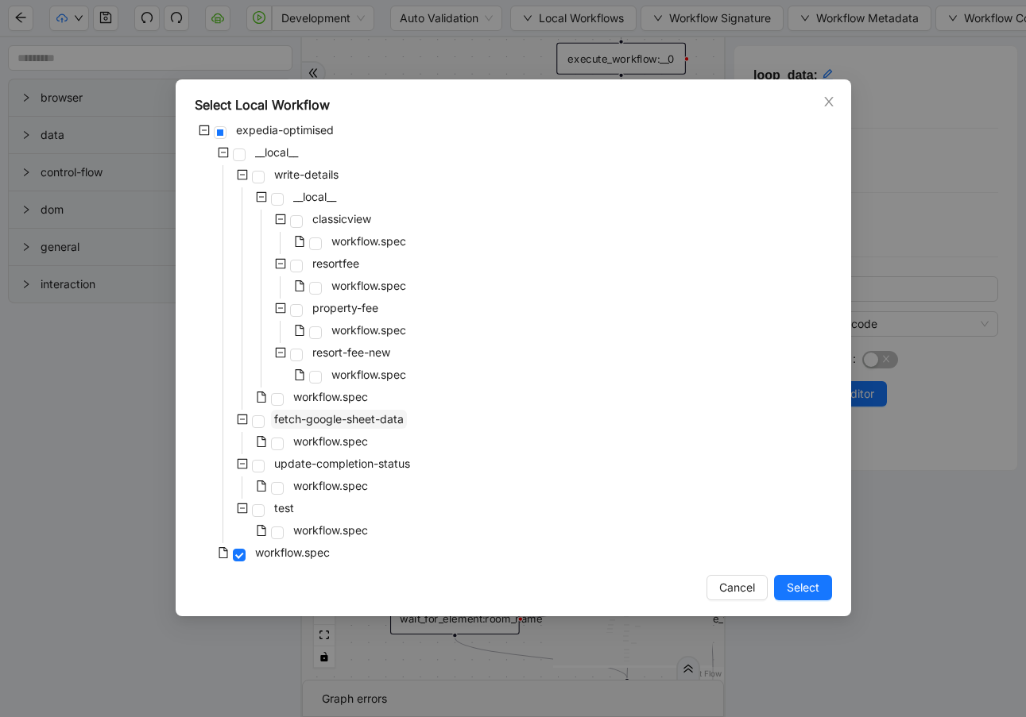
click at [326, 423] on span "fetch-google-sheet-data" at bounding box center [338, 419] width 129 height 14
click at [799, 589] on span "Select" at bounding box center [802, 587] width 33 height 17
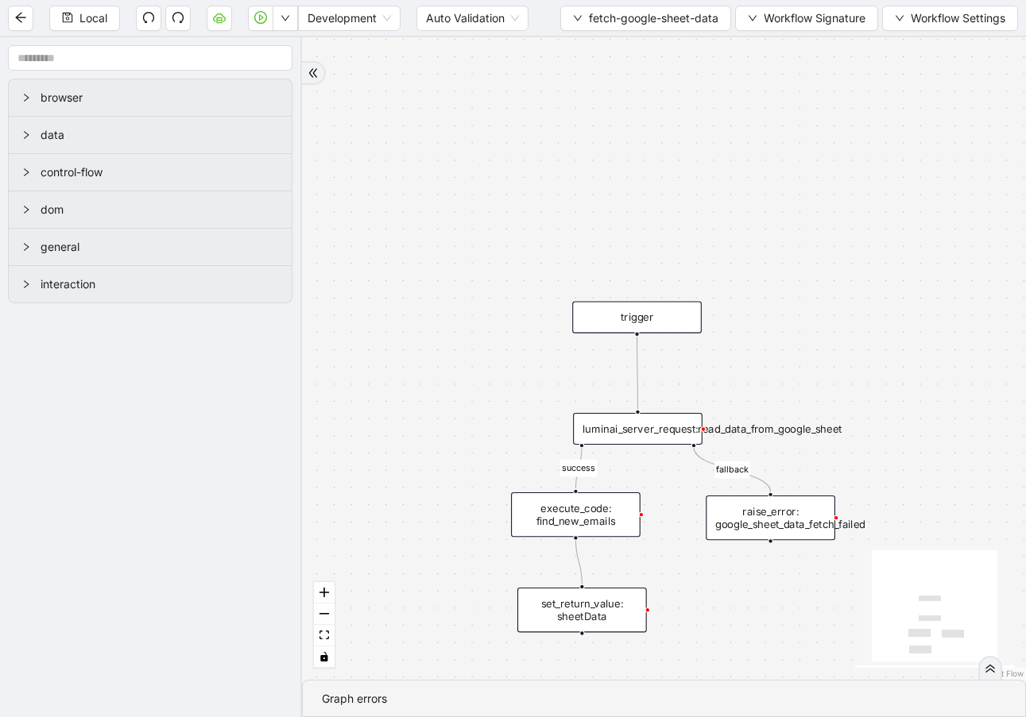
click at [518, 330] on div "success fallback trigger luminai_server_request:read_data_from_google_sheet set…" at bounding box center [664, 358] width 724 height 643
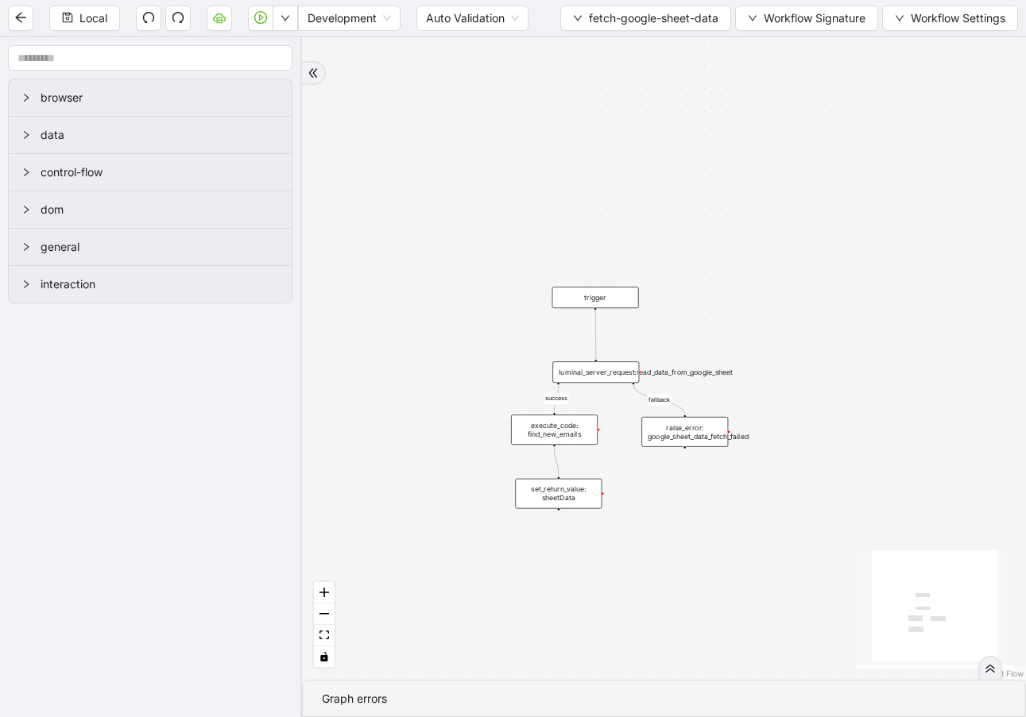
drag, startPoint x: 520, startPoint y: 362, endPoint x: 505, endPoint y: 284, distance: 80.1
click at [505, 284] on div "success fallback trigger luminai_server_request:read_data_from_google_sheet set…" at bounding box center [664, 358] width 724 height 643
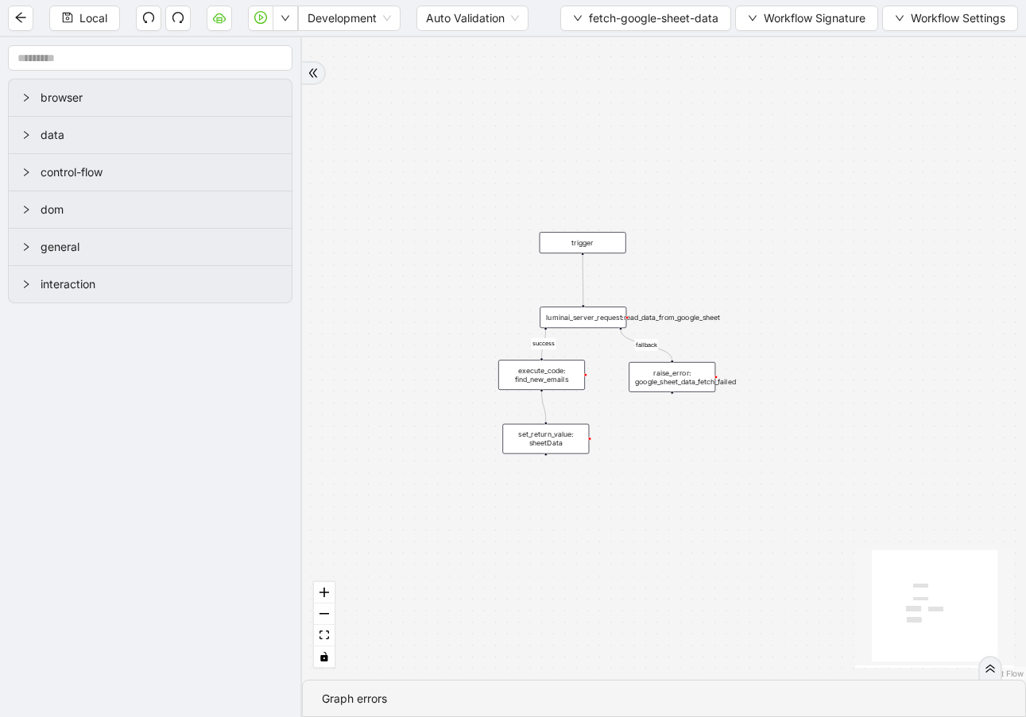
click at [543, 435] on div "set_return_value: sheetData" at bounding box center [545, 439] width 87 height 30
click at [543, 435] on div "set_return_value: sheetData" at bounding box center [546, 439] width 87 height 30
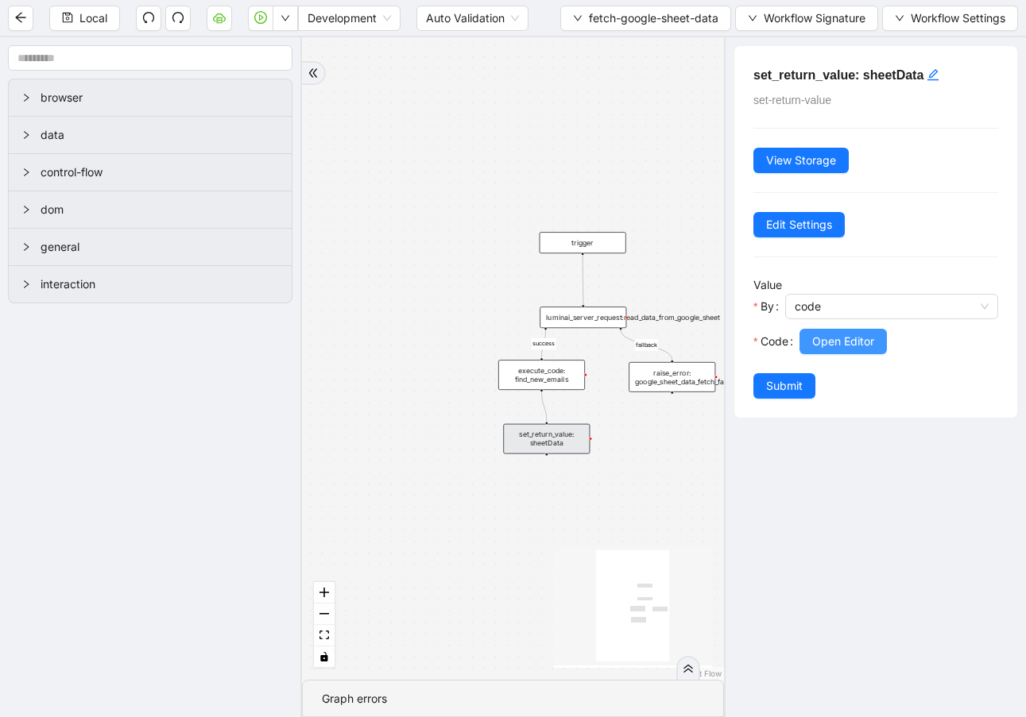
click at [829, 343] on span "Open Editor" at bounding box center [843, 341] width 62 height 17
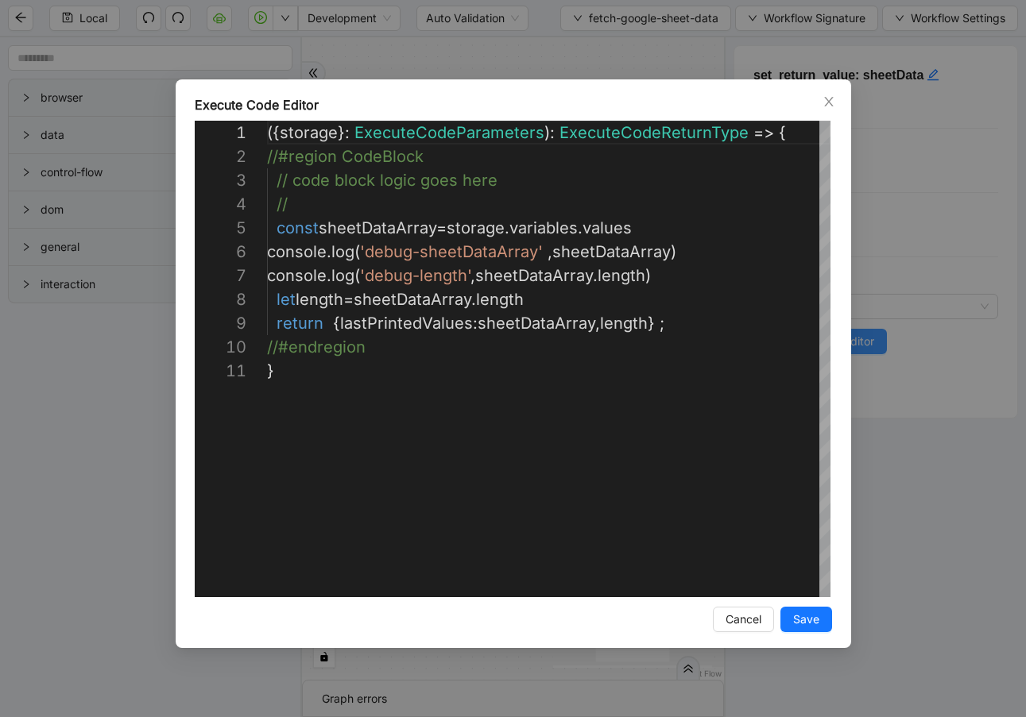
scroll to position [238, 0]
click at [830, 100] on icon "close" at bounding box center [828, 101] width 13 height 13
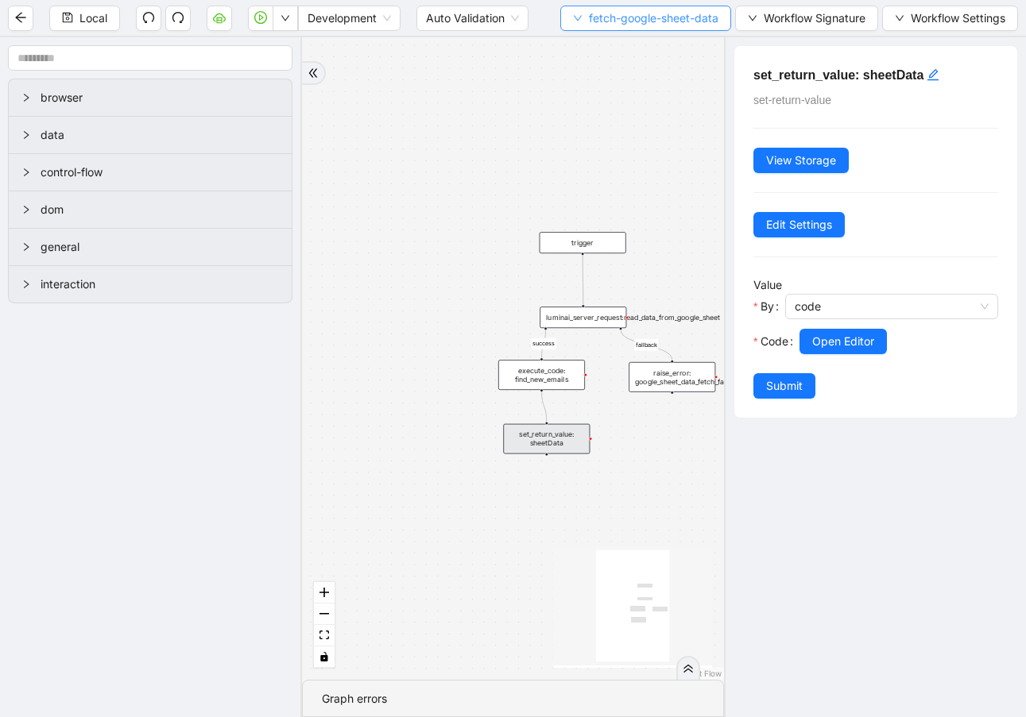
click at [583, 21] on button "fetch-google-sheet-data" at bounding box center [645, 18] width 171 height 25
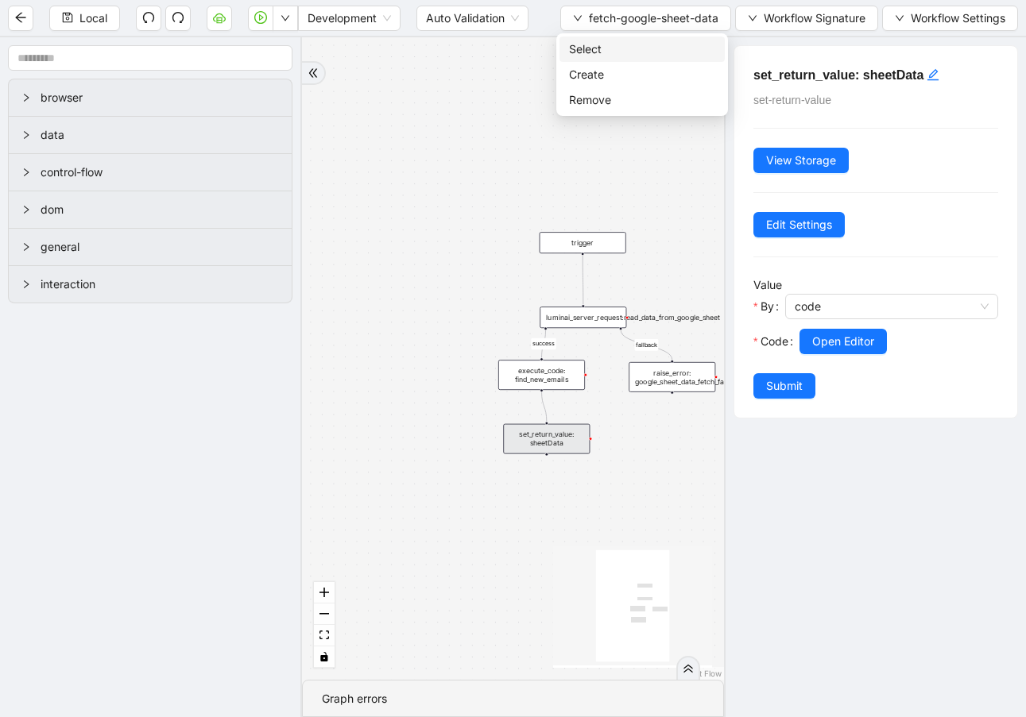
click at [610, 48] on span "Select" at bounding box center [642, 49] width 146 height 17
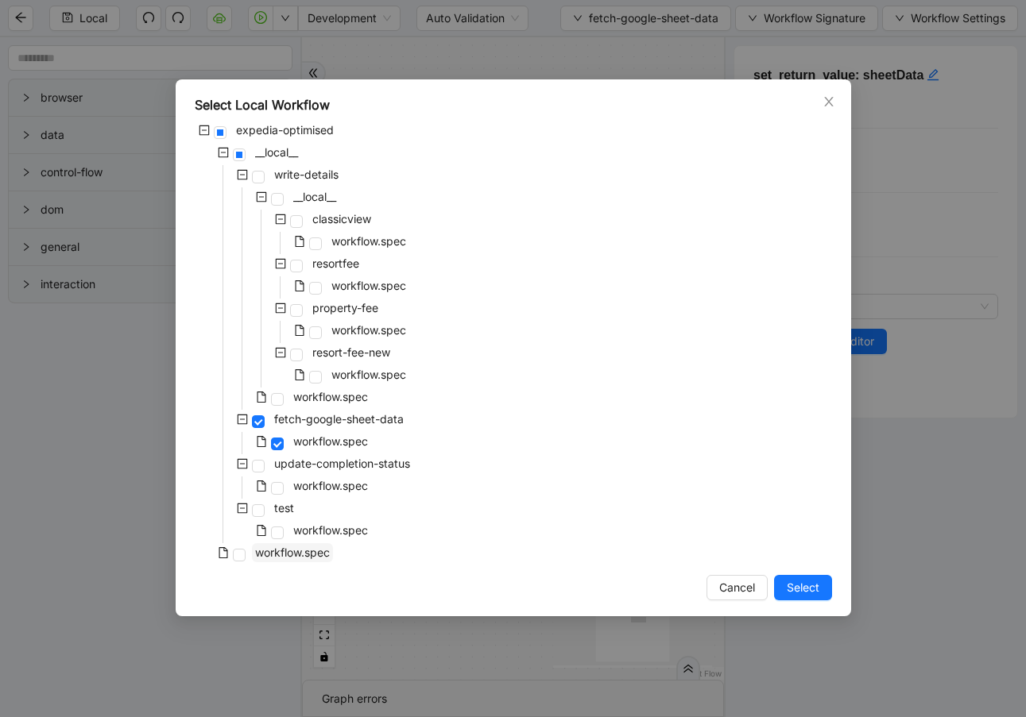
click at [289, 544] on span "workflow.spec" at bounding box center [292, 552] width 81 height 19
click at [794, 584] on span "Select" at bounding box center [802, 587] width 33 height 17
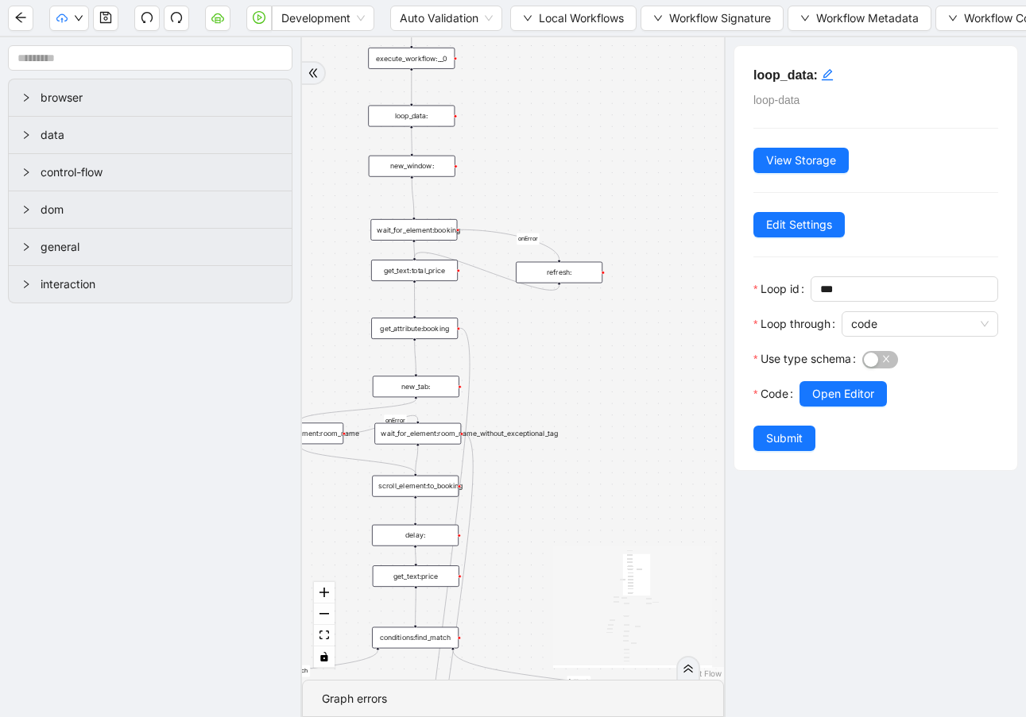
drag, startPoint x: 675, startPoint y: 177, endPoint x: 506, endPoint y: 161, distance: 169.9
click at [505, 161] on div "fallback first-box-match onError onError onError onError onError onError onErro…" at bounding box center [513, 358] width 422 height 643
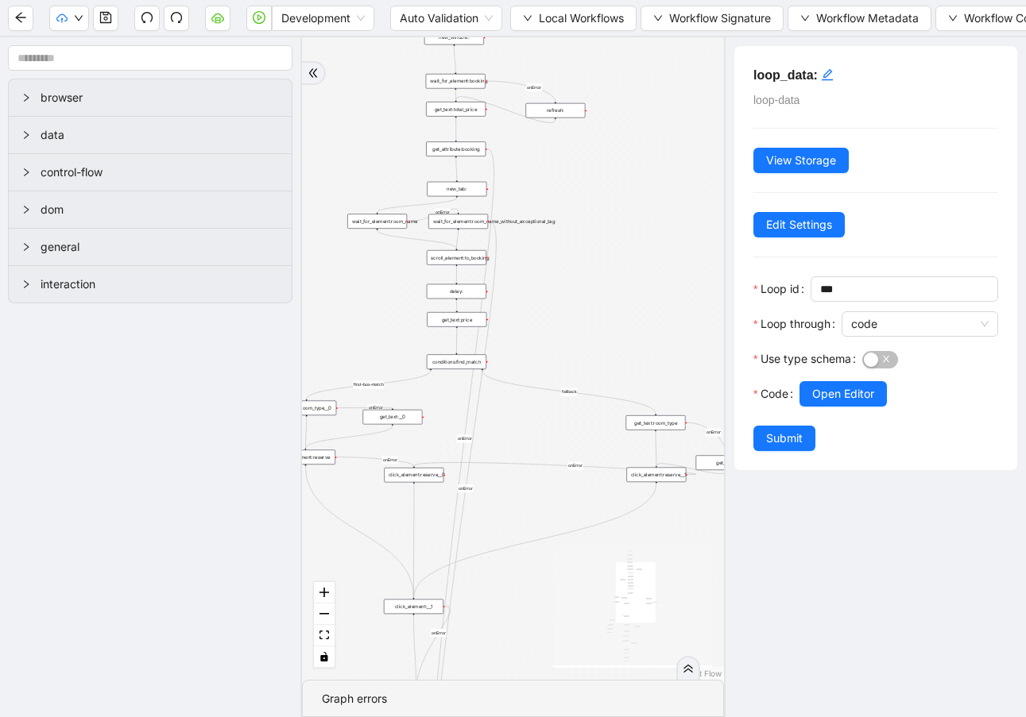
drag, startPoint x: 570, startPoint y: 434, endPoint x: 577, endPoint y: 265, distance: 169.3
click at [578, 265] on div "fallback first-box-match onError onError onError onError onError onError onErro…" at bounding box center [513, 358] width 422 height 643
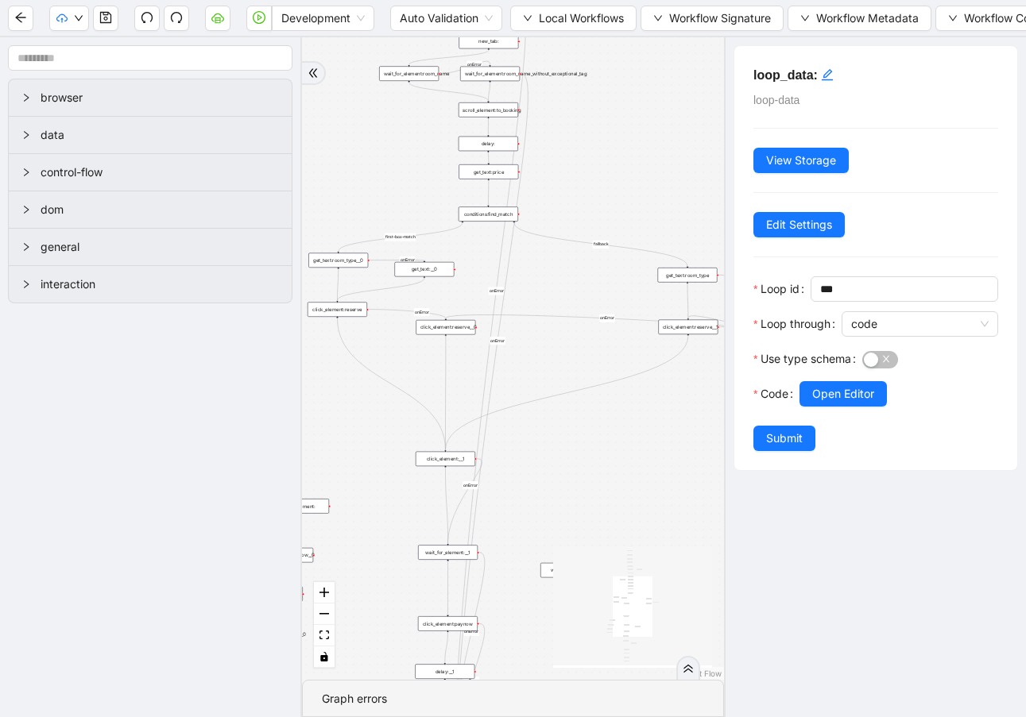
drag, startPoint x: 577, startPoint y: 265, endPoint x: 609, endPoint y: 116, distance: 152.1
click at [609, 116] on div "fallback first-box-match onError onError onError onError onError onError onErro…" at bounding box center [513, 358] width 422 height 643
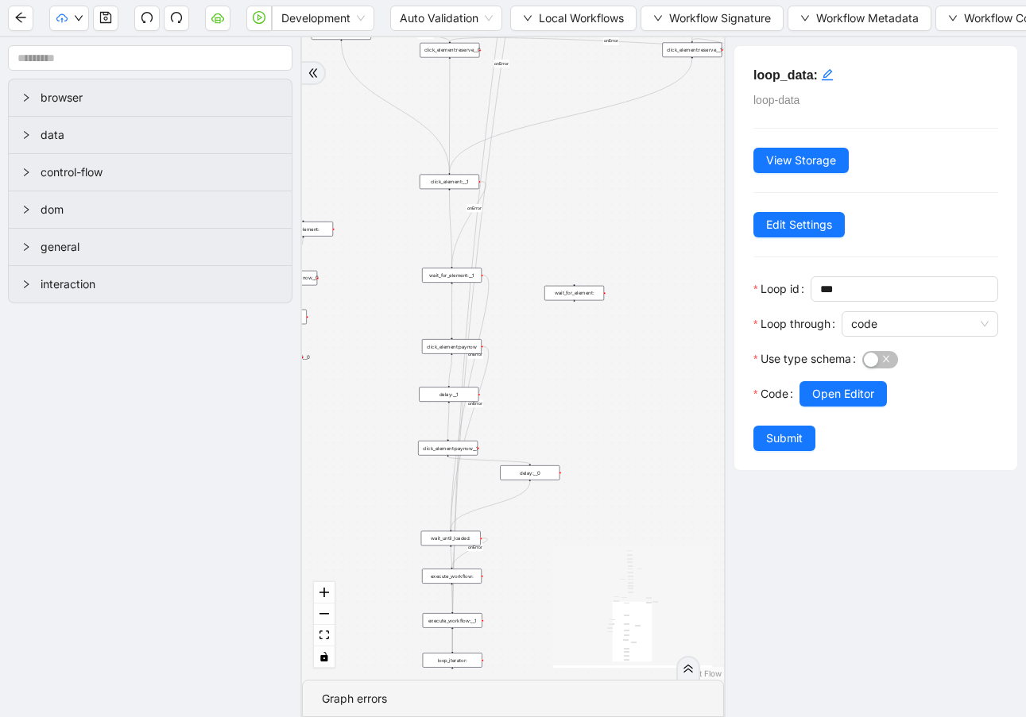
drag, startPoint x: 567, startPoint y: 489, endPoint x: 569, endPoint y: 207, distance: 282.0
click at [570, 207] on div "fallback first-box-match onError onError onError onError onError onError onErro…" at bounding box center [513, 358] width 422 height 643
drag, startPoint x: 571, startPoint y: 390, endPoint x: 570, endPoint y: 265, distance: 125.5
click at [571, 265] on div "fallback first-box-match onError onError onError onError onError onError onErro…" at bounding box center [513, 358] width 422 height 643
drag, startPoint x: 581, startPoint y: 279, endPoint x: 581, endPoint y: 182, distance: 96.9
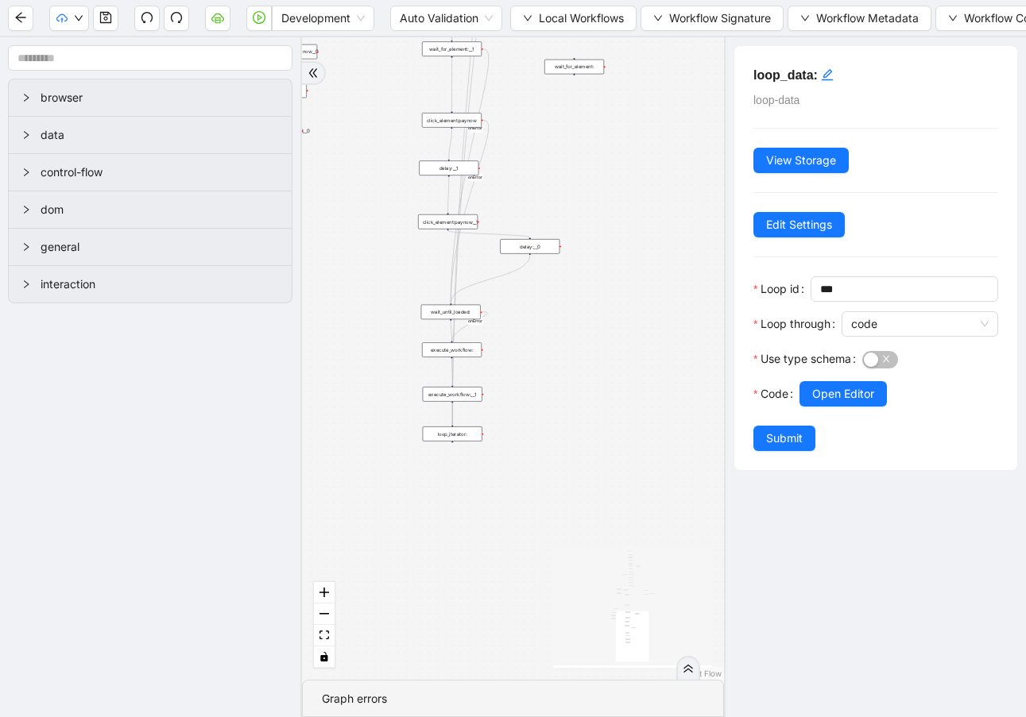
click at [581, 182] on div "fallback first-box-match onError onError onError onError onError onError onErro…" at bounding box center [513, 358] width 422 height 643
click at [452, 433] on div "loop_iterator:" at bounding box center [453, 434] width 60 height 15
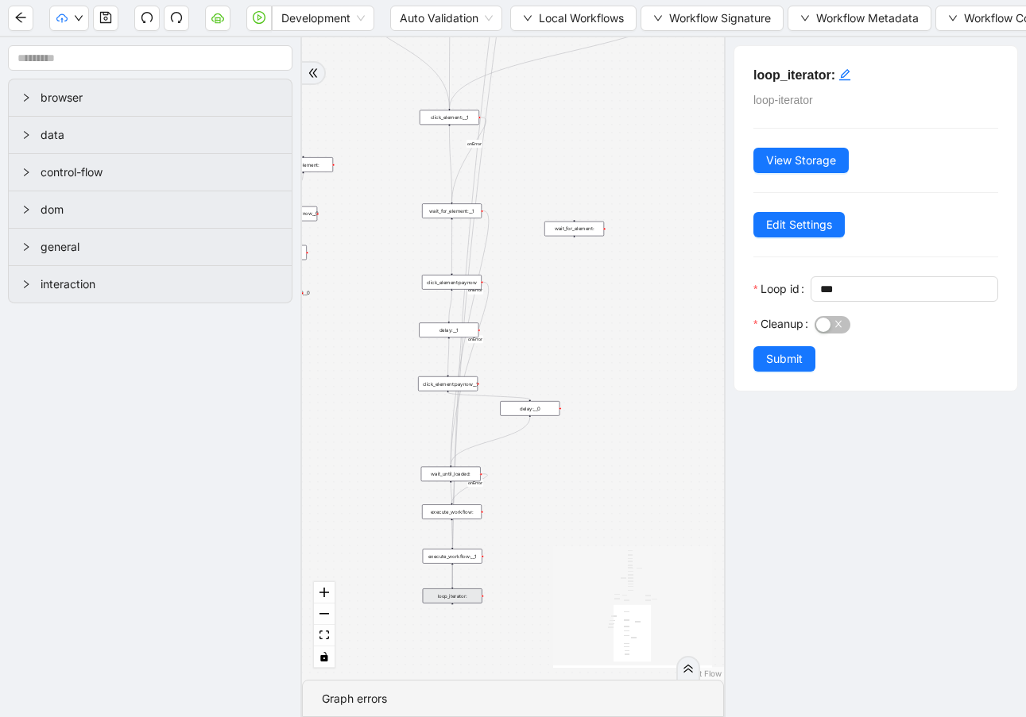
drag, startPoint x: 610, startPoint y: 148, endPoint x: 600, endPoint y: 350, distance: 202.8
click at [606, 350] on div "fallback first-box-match onError onError onError onError onError onError onErro…" at bounding box center [513, 358] width 422 height 643
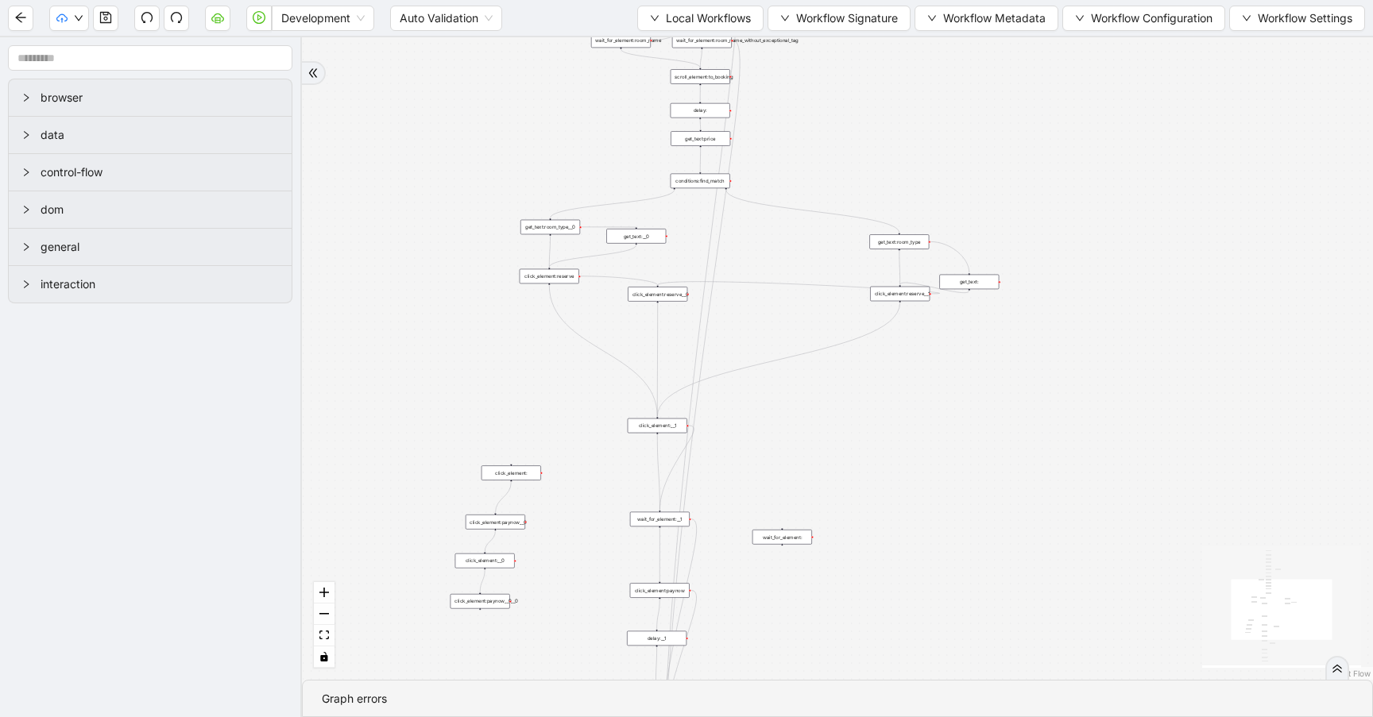
drag, startPoint x: 678, startPoint y: 158, endPoint x: 440, endPoint y: 395, distance: 335.3
click at [433, 377] on div "trigger get_attribute:booking get_text:total_price wait_for_element:booking new…" at bounding box center [837, 358] width 1071 height 643
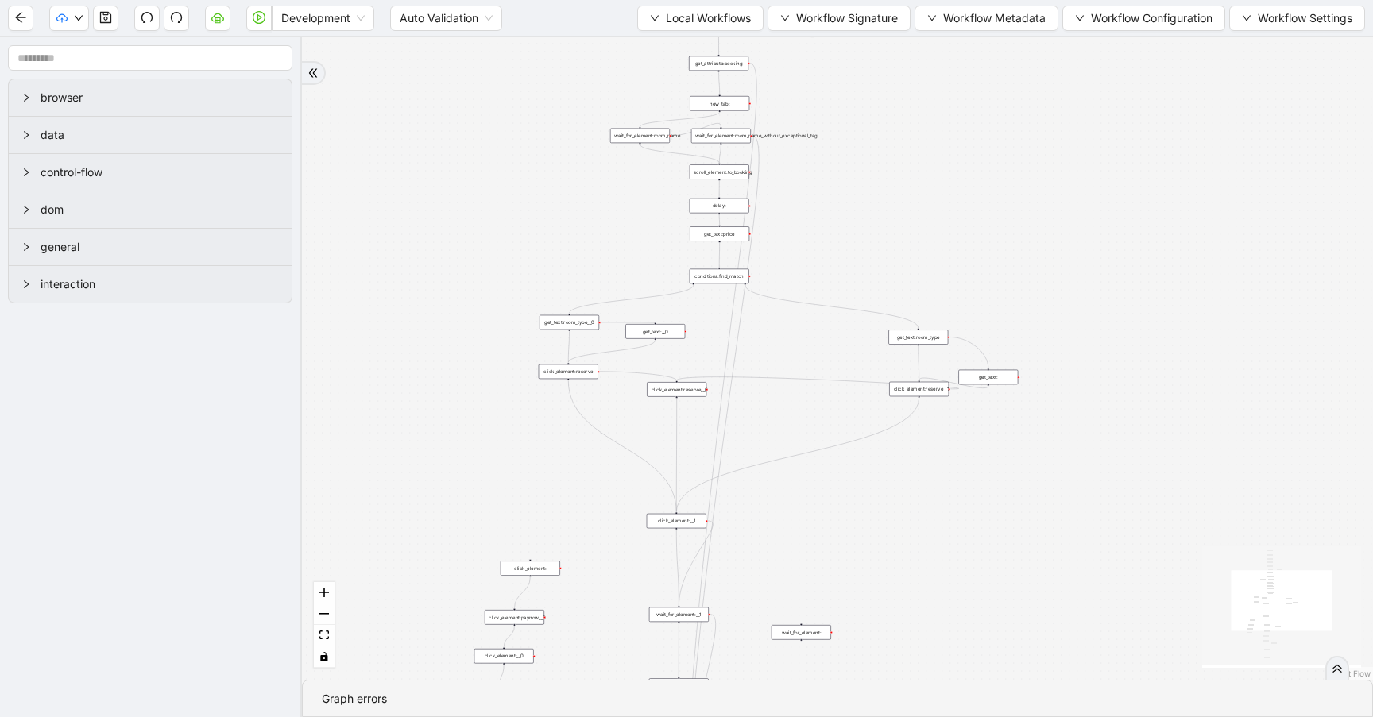
drag, startPoint x: 585, startPoint y: 116, endPoint x: 493, endPoint y: 419, distance: 316.9
click at [493, 419] on div "trigger get_attribute:booking get_text:total_price wait_for_element:booking new…" at bounding box center [837, 358] width 1071 height 643
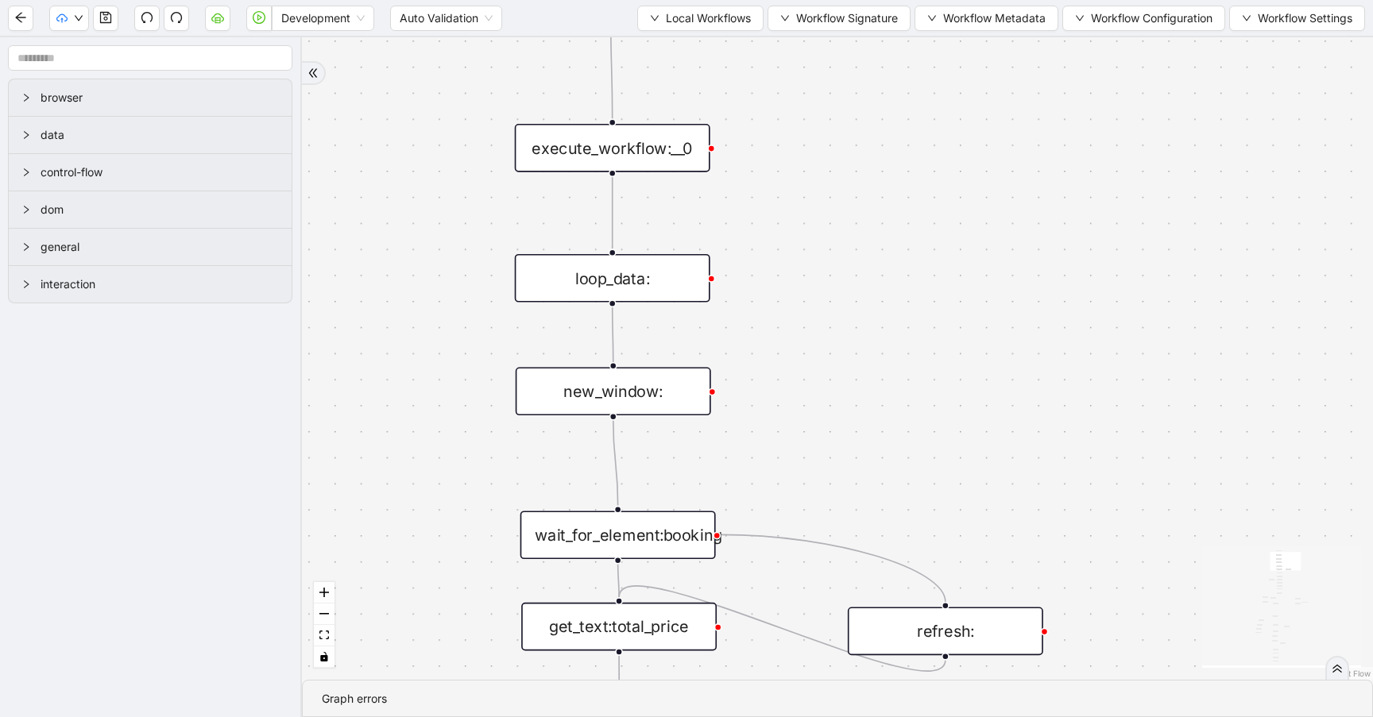
click at [630, 278] on div "loop_data:" at bounding box center [612, 278] width 195 height 48
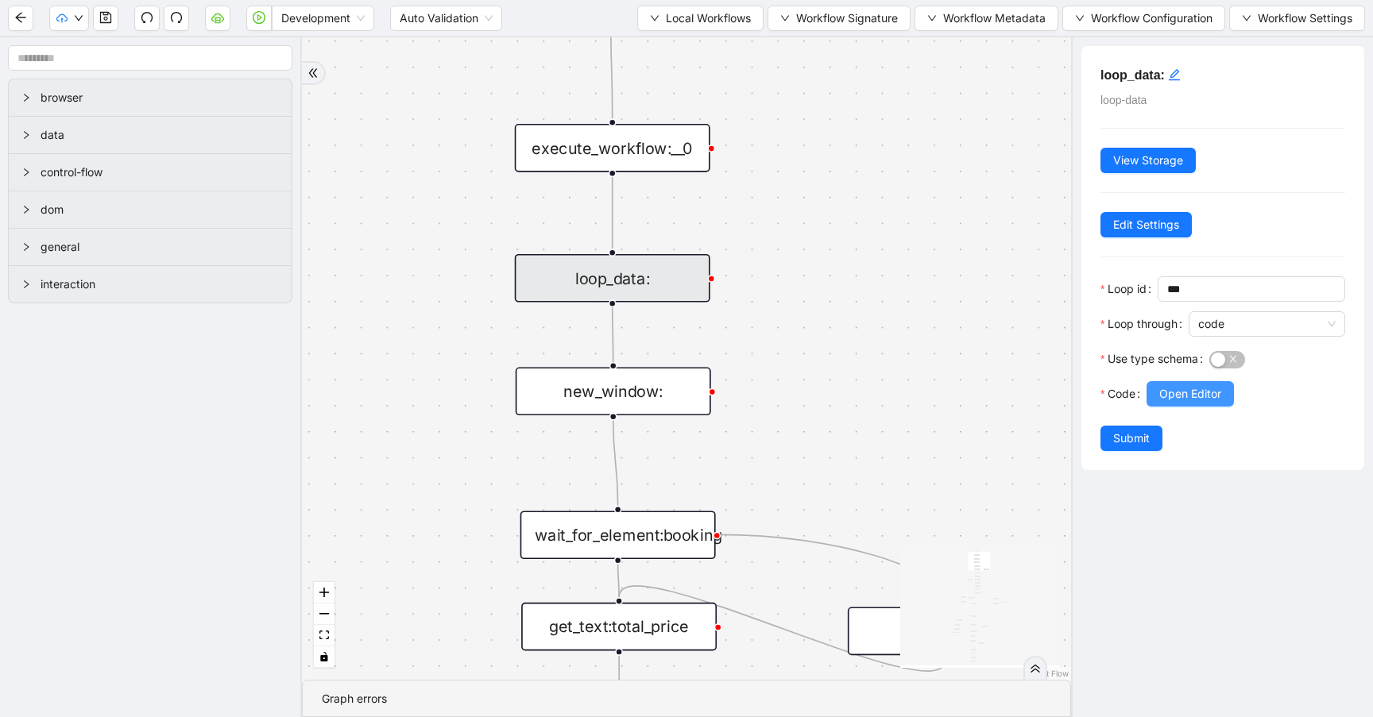
click at [1219, 399] on span "Open Editor" at bounding box center [1190, 393] width 62 height 17
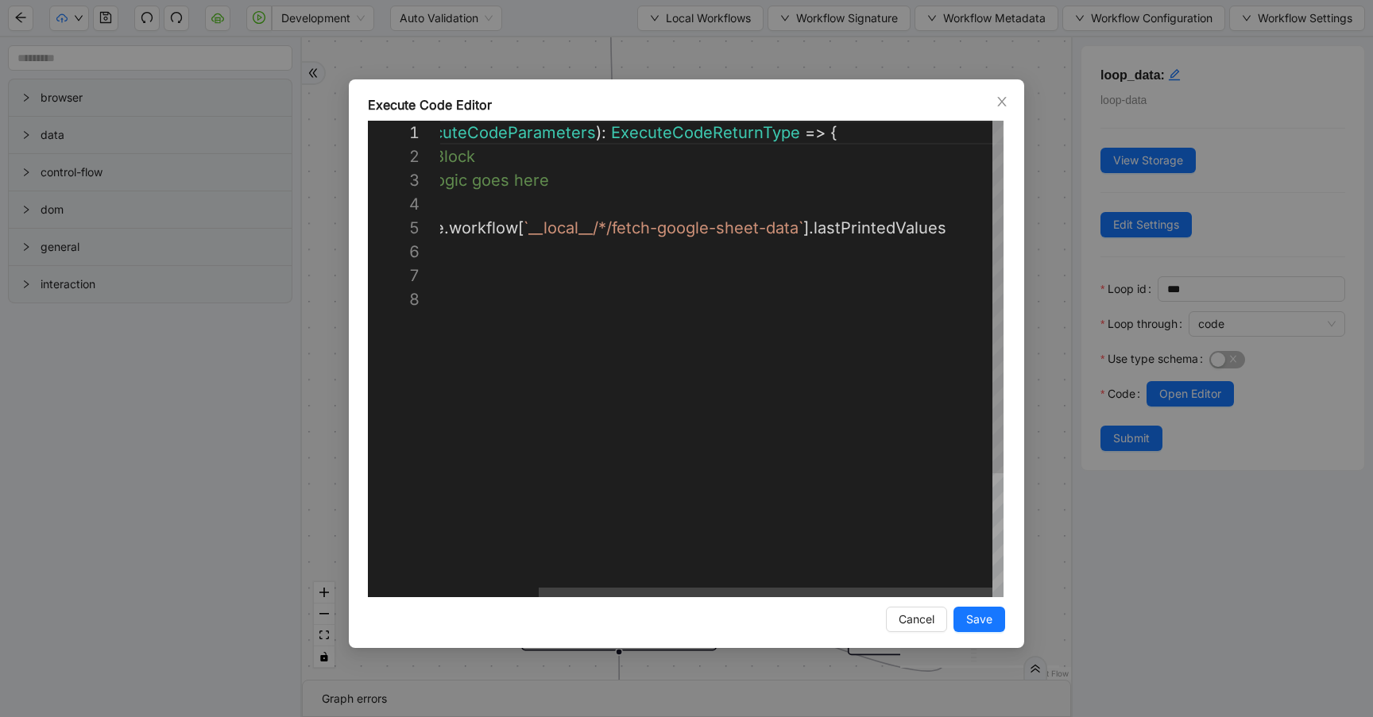
click at [964, 233] on div "({ storage }: ExecuteCodeParameters ): ExecuteCodeReturnType => { //#region Cod…" at bounding box center [661, 442] width 685 height 643
paste textarea "**********"
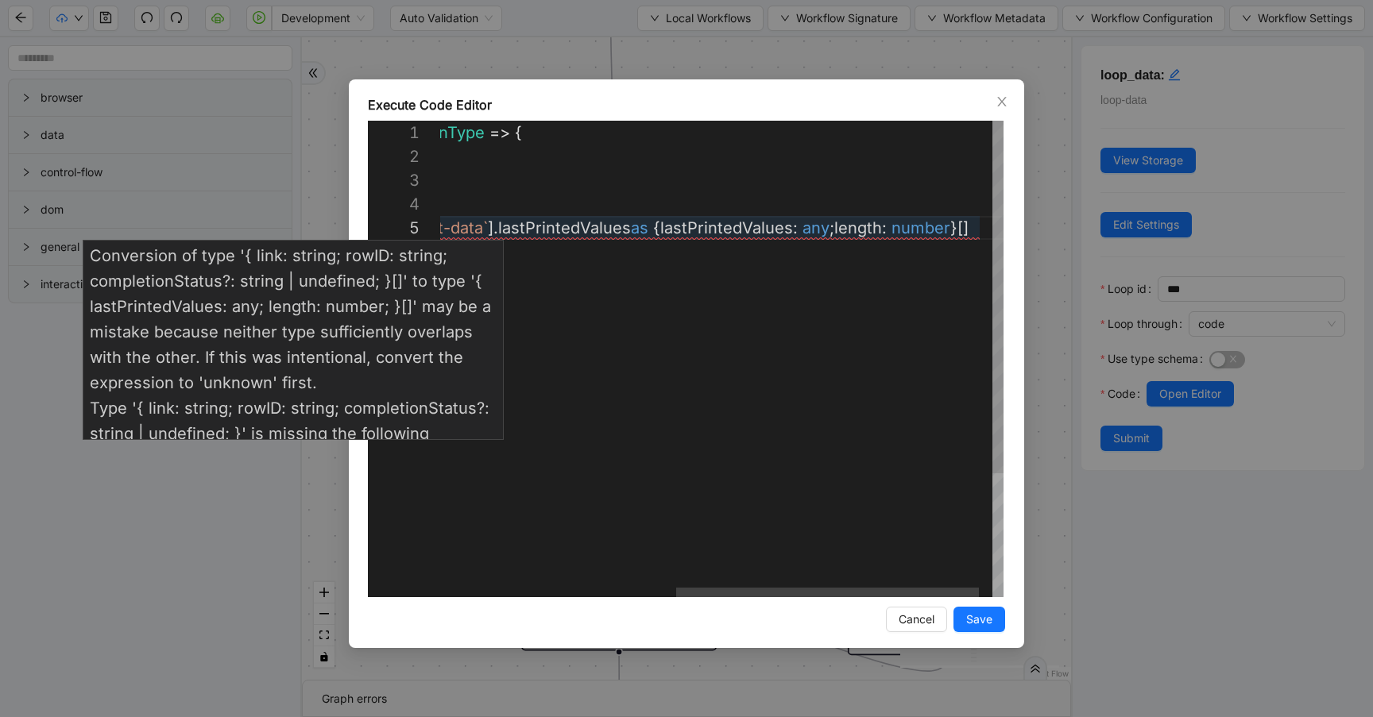
scroll to position [95, 663]
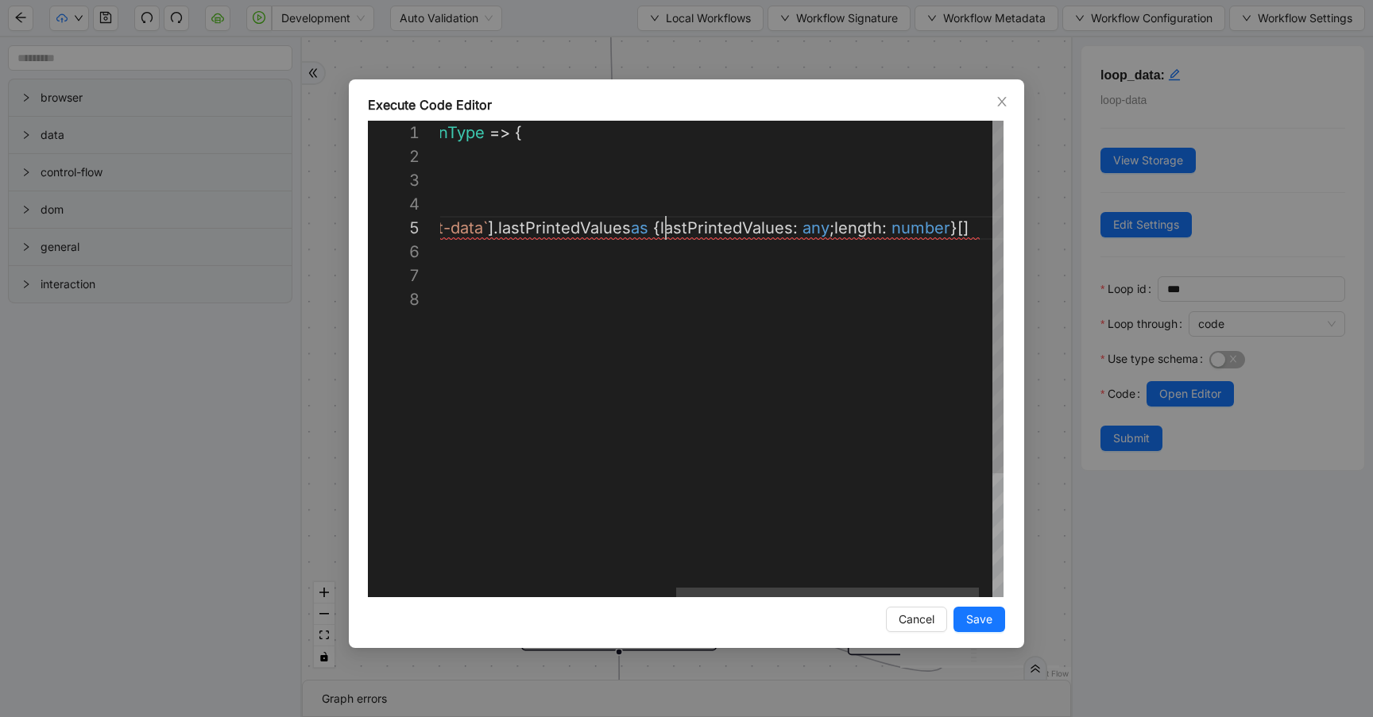
click at [664, 229] on div "({ storage }: ExecuteCodeParameters ): ExecuteCodeReturnType => { //#region Cod…" at bounding box center [515, 442] width 1025 height 643
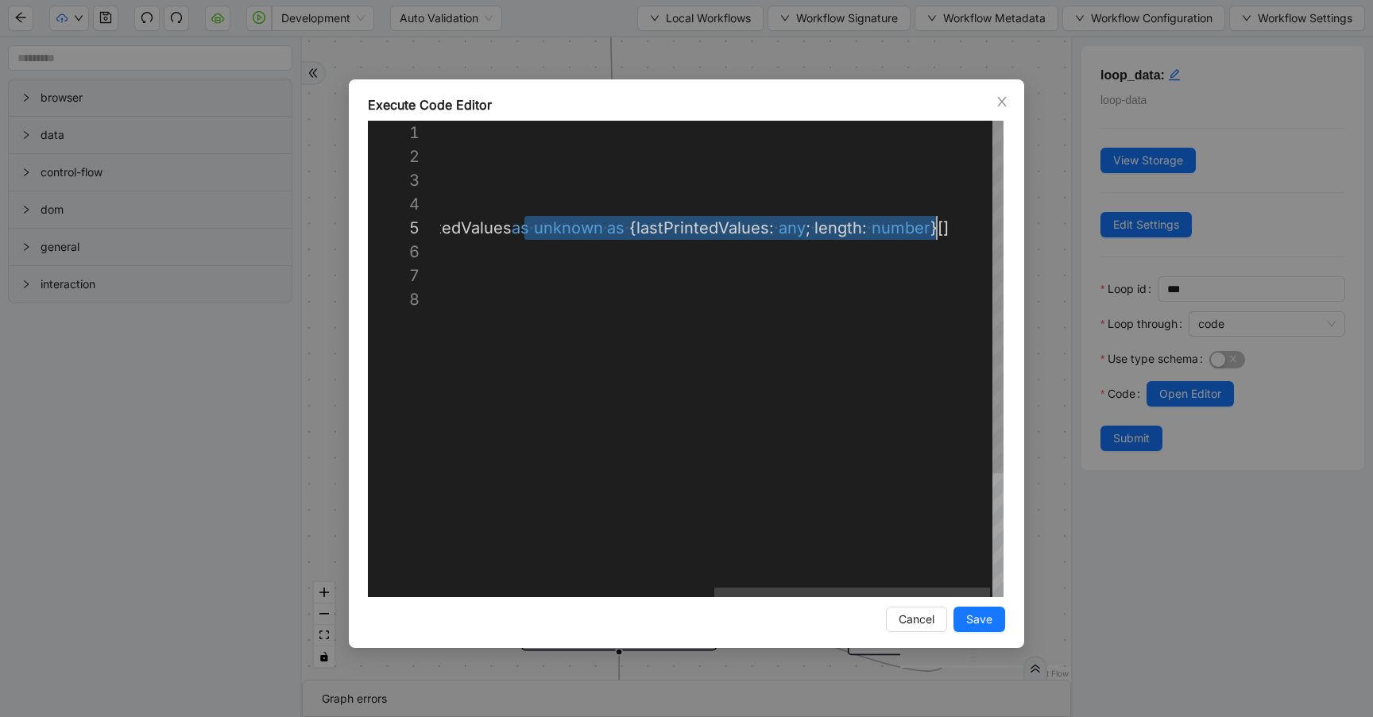
scroll to position [95, 1071]
drag, startPoint x: 526, startPoint y: 223, endPoint x: 959, endPoint y: 224, distance: 432.9
type textarea "**********"
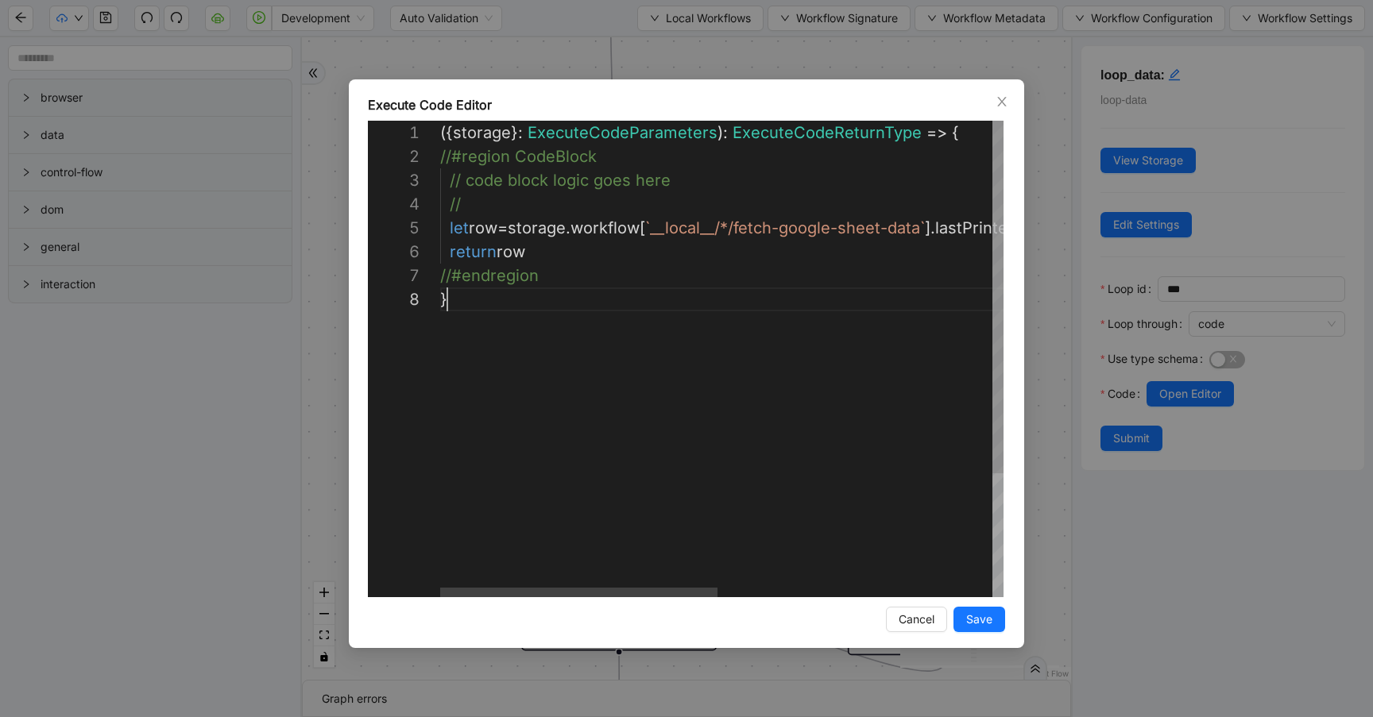
scroll to position [167, 7]
click at [593, 314] on div "} //#endregion return row let row = storage . workflow [ `__local__/*/fetch-goo…" at bounding box center [999, 442] width 1119 height 643
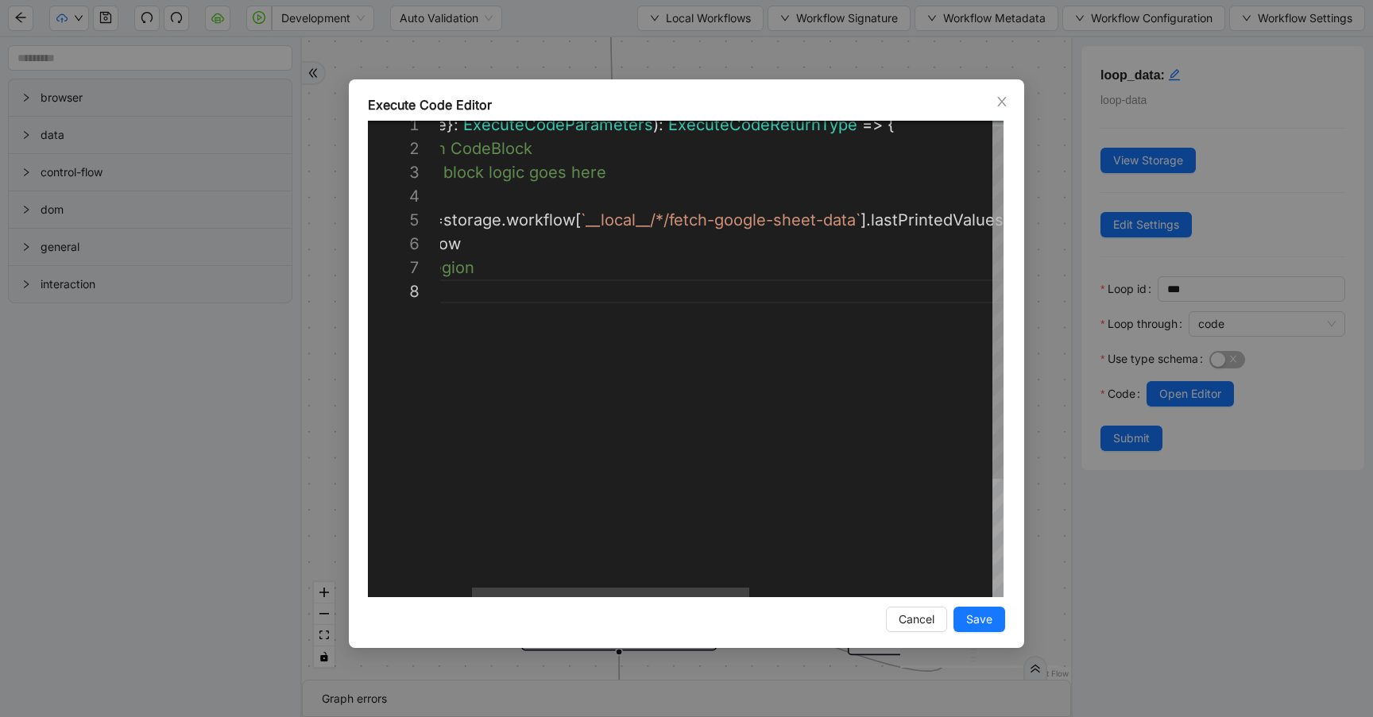
click at [894, 431] on div "} //#endregion return row let row = storage . workflow [ `__local__/*/fetch-goo…" at bounding box center [935, 434] width 1119 height 643
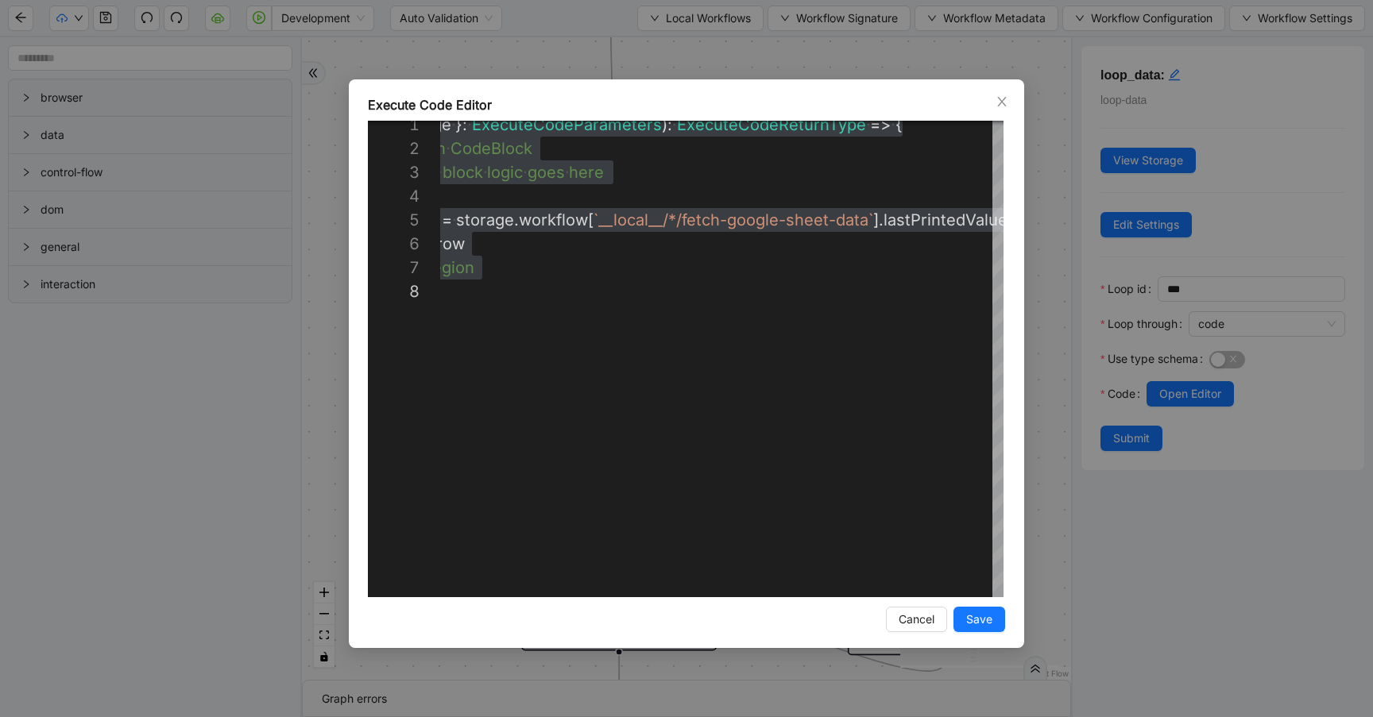
click at [604, 21] on div "**********" at bounding box center [686, 358] width 1373 height 717
